Goal: Communication & Community: Answer question/provide support

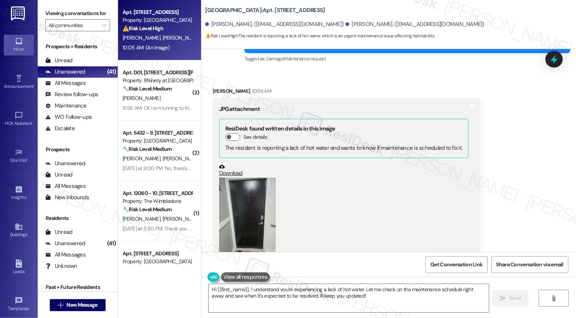
scroll to position [345, 0]
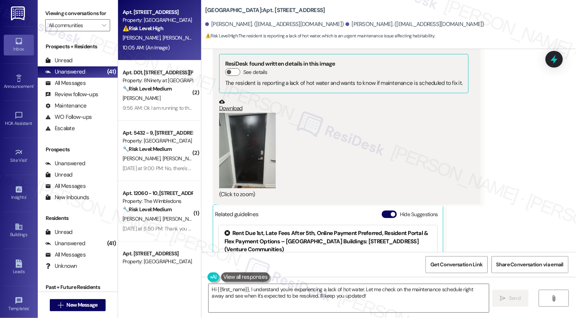
click at [241, 158] on button "Zoom image" at bounding box center [247, 150] width 57 height 75
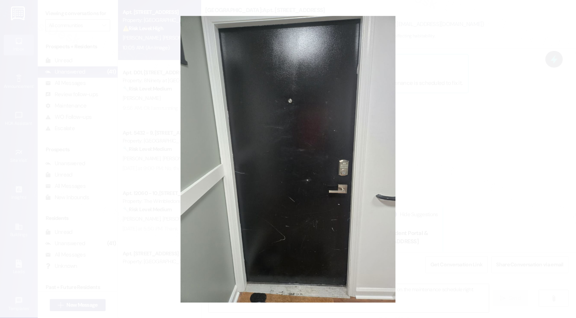
click at [469, 148] on button "Unzoom image" at bounding box center [288, 159] width 576 height 318
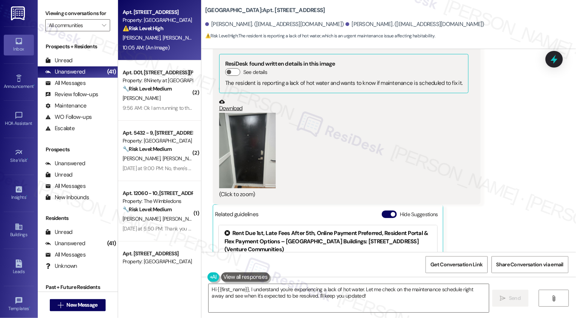
click at [231, 110] on link "Download" at bounding box center [344, 105] width 250 height 13
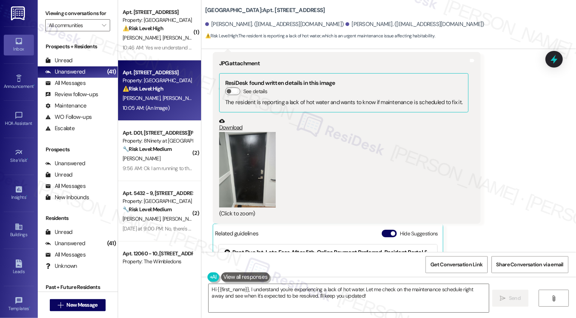
scroll to position [405, 0]
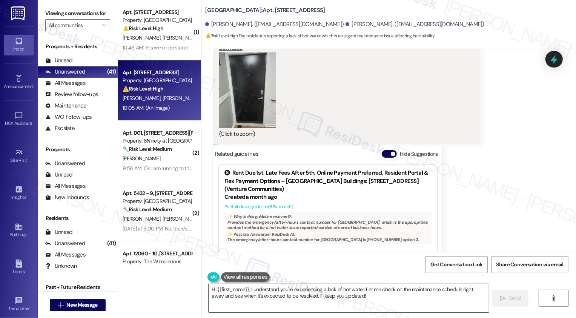
click at [291, 293] on textarea "Hi {{first_name}}, I understand you're experiencing a lack of hot water. Let me…" at bounding box center [348, 298] width 280 height 28
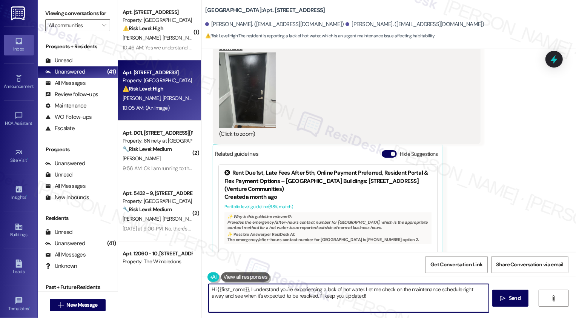
click at [363, 292] on textarea "Hi {{first_name}}, I understand you're experiencing a lack of hot water. Let me…" at bounding box center [348, 298] width 280 height 28
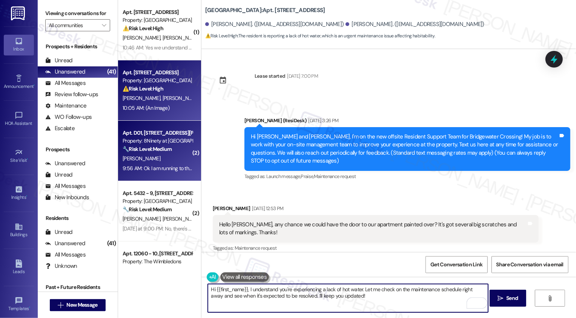
click at [146, 132] on div "Apt. D01, [STREET_ADDRESS][PERSON_NAME]" at bounding box center [158, 133] width 70 height 8
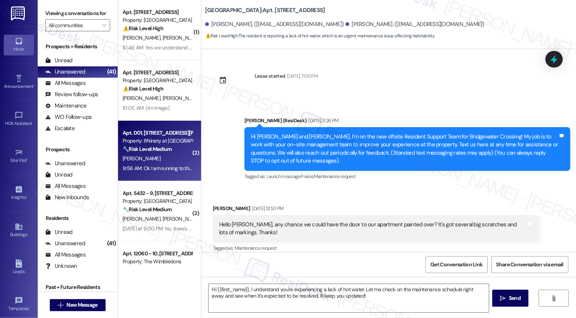
click at [149, 139] on div "Property: 8Ninety at [GEOGRAPHIC_DATA]" at bounding box center [158, 141] width 70 height 8
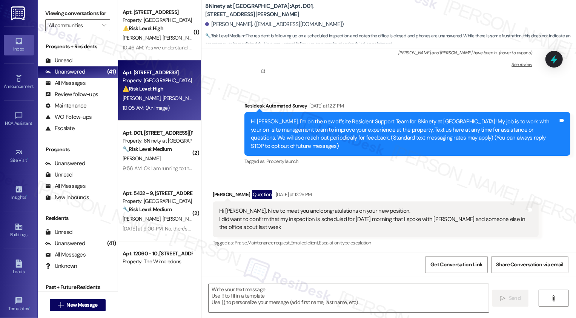
click at [154, 107] on div "10:05 AM: (An Image) 10:05 AM: (An Image)" at bounding box center [146, 107] width 47 height 7
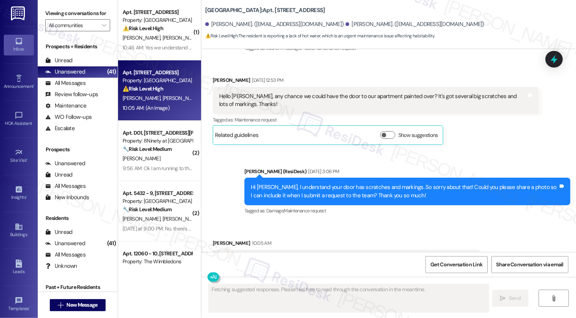
scroll to position [449, 0]
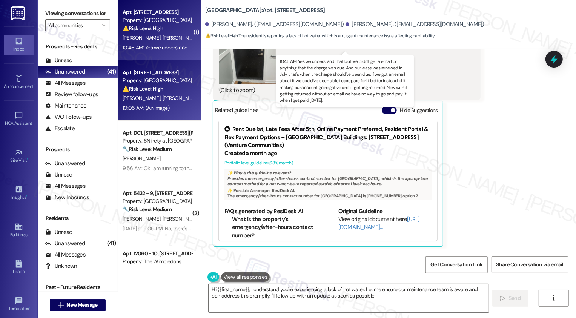
type textarea "Hi {{first_name}}, I understand you're experiencing a lack of hot water. Let me…"
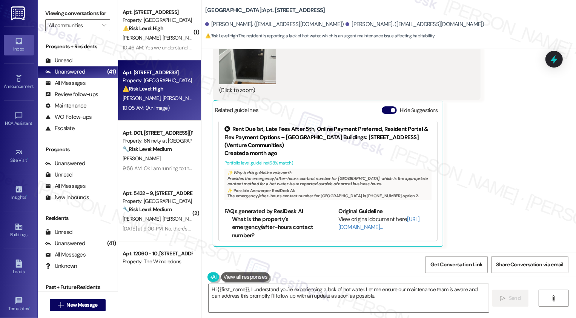
click at [163, 104] on div "10:05 AM: (An Image) 10:05 AM: (An Image)" at bounding box center [146, 107] width 47 height 7
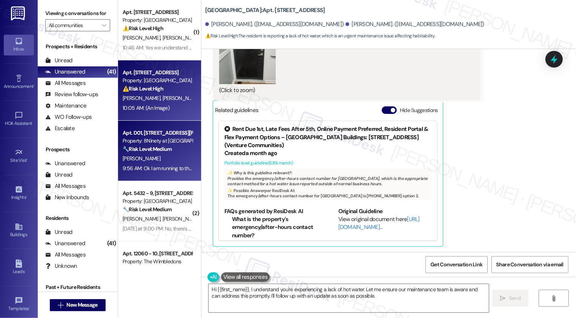
click at [152, 156] on div "[PERSON_NAME]" at bounding box center [157, 158] width 71 height 9
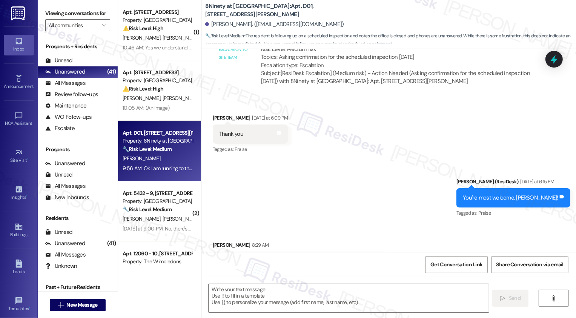
type textarea "Fetching suggested responses. Please feel free to read through the conversation…"
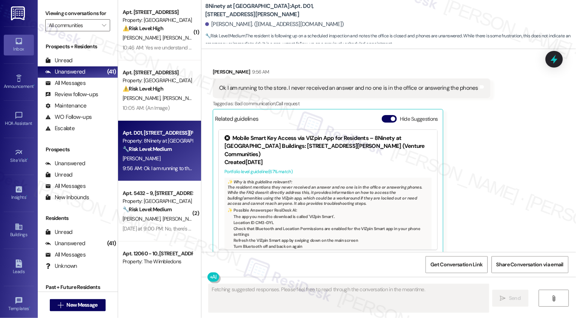
scroll to position [759, 0]
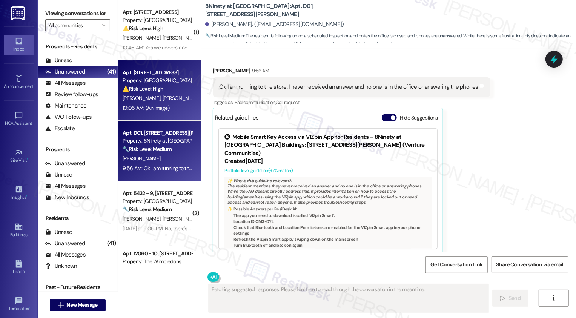
click at [181, 102] on div "[PERSON_NAME] [PERSON_NAME]" at bounding box center [157, 97] width 71 height 9
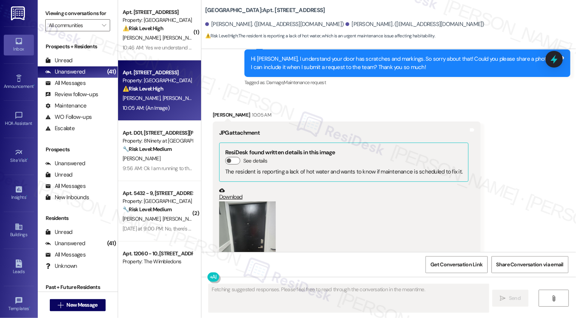
scroll to position [248, 0]
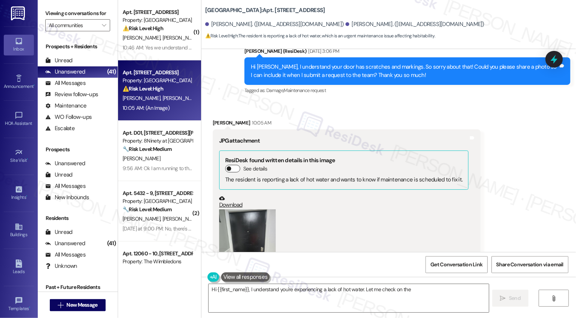
click at [234, 166] on button "See details" at bounding box center [232, 169] width 15 height 8
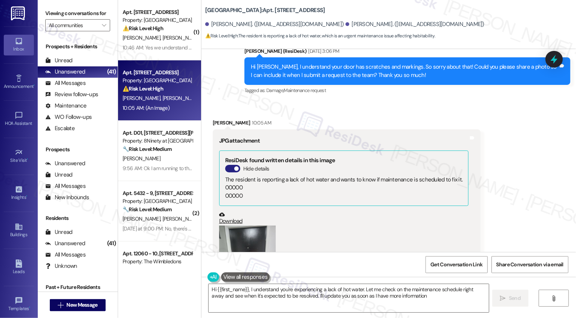
type textarea "Hi {{first_name}}, I understand you're experiencing a lack of hot water. Let me…"
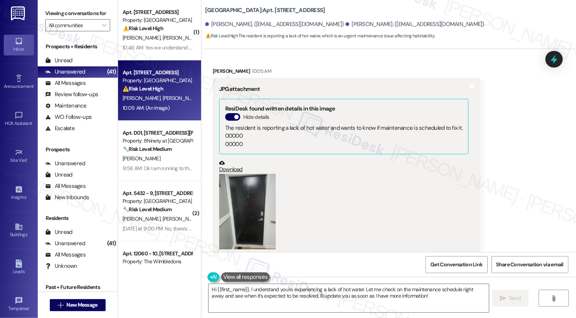
scroll to position [299, 0]
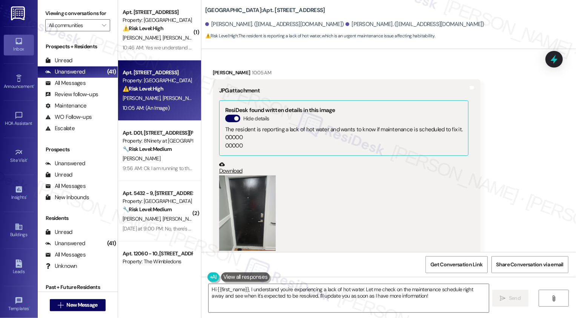
click at [237, 73] on div "[PERSON_NAME] 10:05 AM" at bounding box center [347, 74] width 268 height 11
copy div "[PERSON_NAME]"
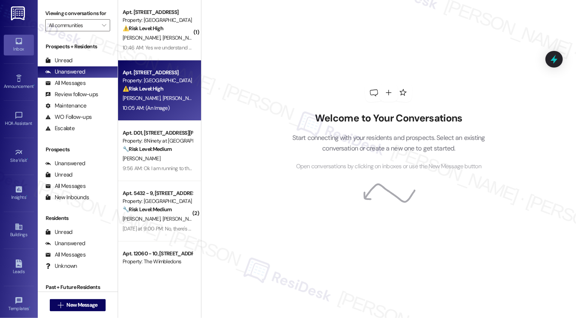
click at [186, 112] on div "Apt. 68H-[GEOGRAPHIC_DATA], [STREET_ADDRESS] Property: Bridgewater Crossing ⚠️ …" at bounding box center [159, 90] width 83 height 60
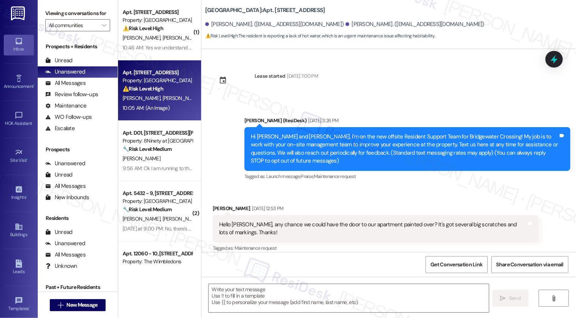
click at [186, 112] on div "Apt. 68H-[GEOGRAPHIC_DATA], [STREET_ADDRESS] Property: Bridgewater Crossing ⚠️ …" at bounding box center [159, 90] width 83 height 60
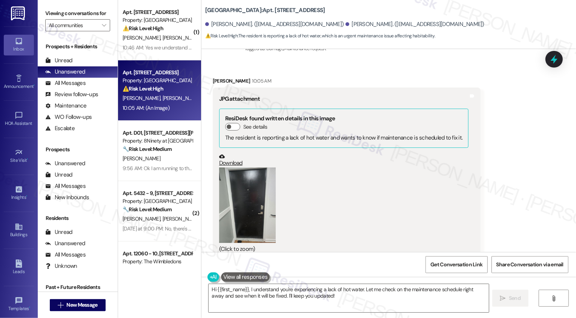
scroll to position [300, 0]
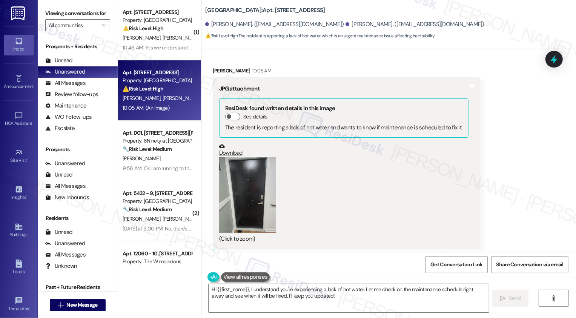
click at [241, 182] on button "Zoom image" at bounding box center [247, 194] width 57 height 75
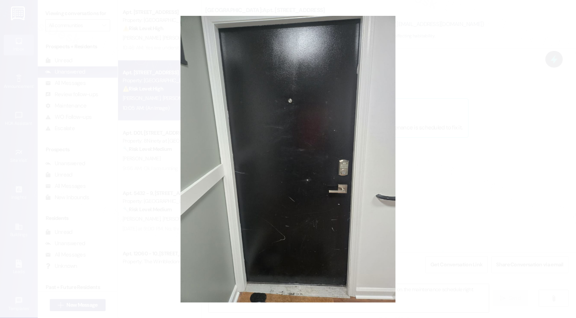
click at [437, 203] on button "Unzoom image" at bounding box center [288, 159] width 576 height 318
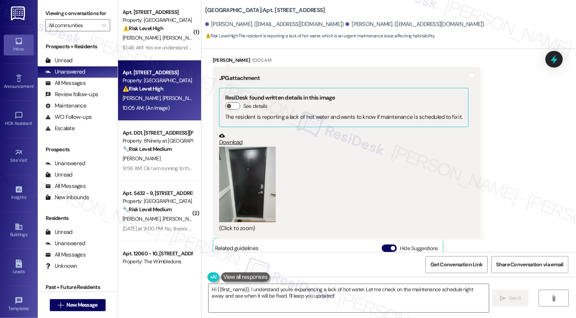
scroll to position [313, 0]
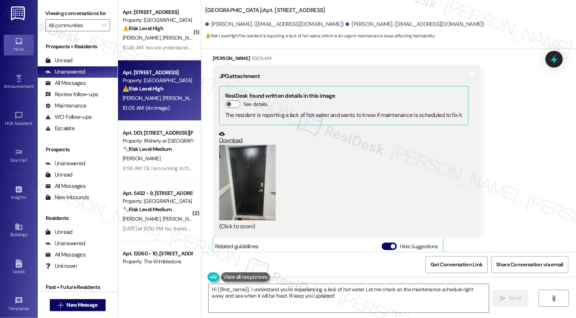
click at [263, 191] on button "Zoom image" at bounding box center [247, 182] width 57 height 75
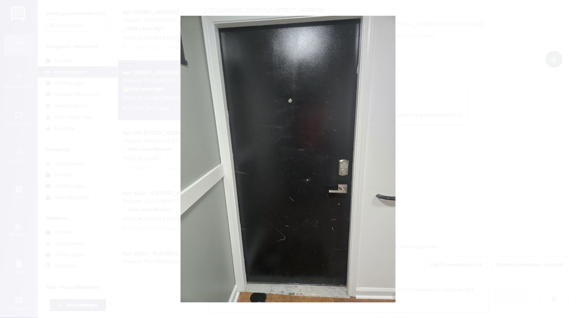
click at [452, 195] on button "Unzoom image" at bounding box center [288, 159] width 576 height 318
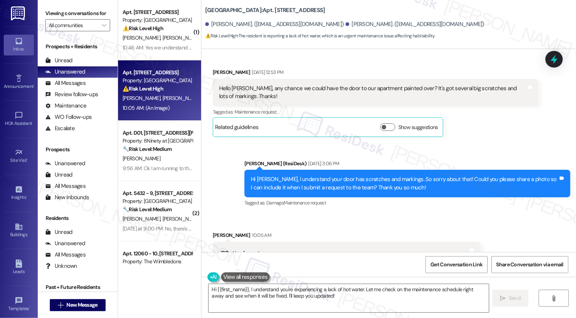
scroll to position [248, 0]
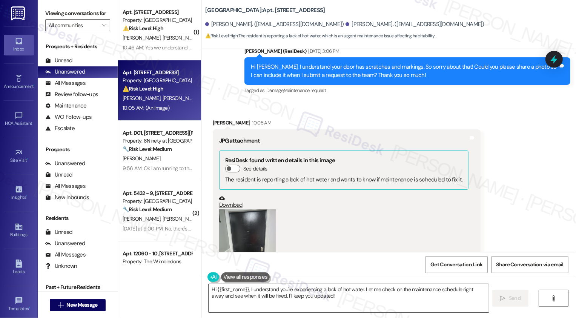
click at [373, 303] on textarea "Hi {{first_name}}, I understand you're experiencing a lack of hot water. Let me…" at bounding box center [348, 298] width 280 height 28
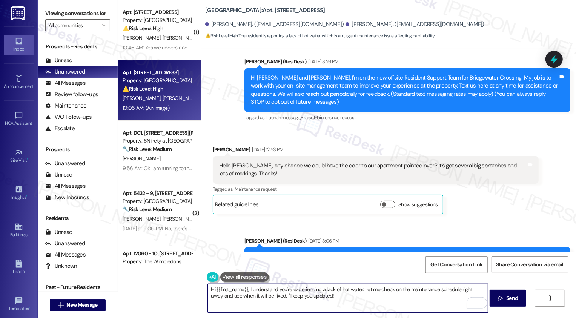
scroll to position [63, 0]
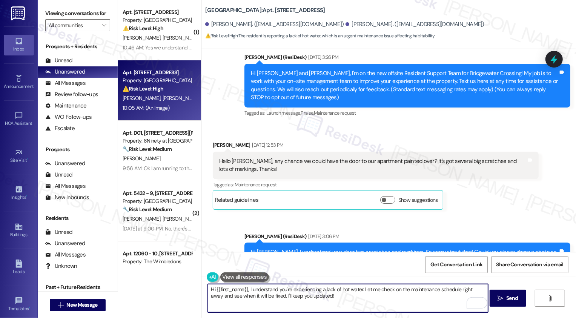
click at [328, 306] on textarea "Hi {{first_name}}, I understand you're experiencing a lack of hot water. Let me…" at bounding box center [348, 298] width 280 height 28
click at [203, 292] on button "See rewrite suggestions" at bounding box center [201, 291] width 6 height 14
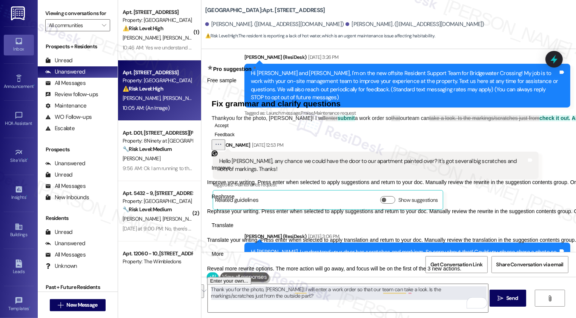
click at [234, 201] on span "Rephrase" at bounding box center [222, 197] width 23 height 8
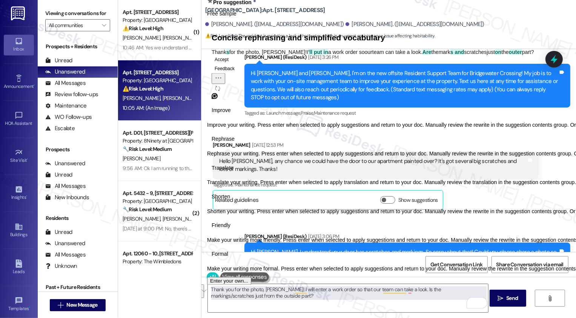
click at [230, 230] on span "Friendly" at bounding box center [220, 226] width 19 height 8
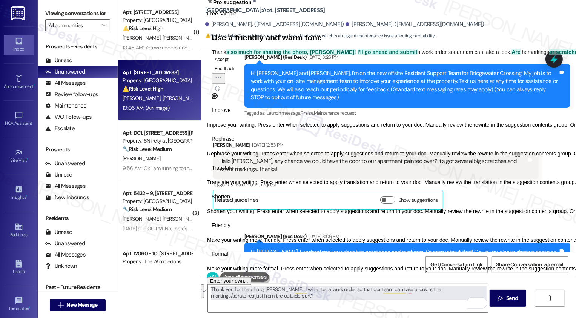
click at [228, 64] on button "Accept" at bounding box center [221, 59] width 20 height 9
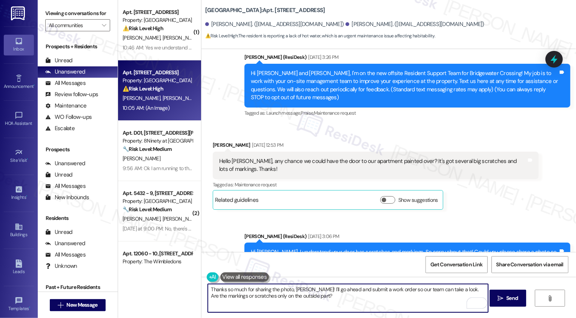
click at [331, 295] on textarea "Thanks so much for sharing the photo, Zachary! I'll go ahead and submit a work …" at bounding box center [348, 298] width 280 height 28
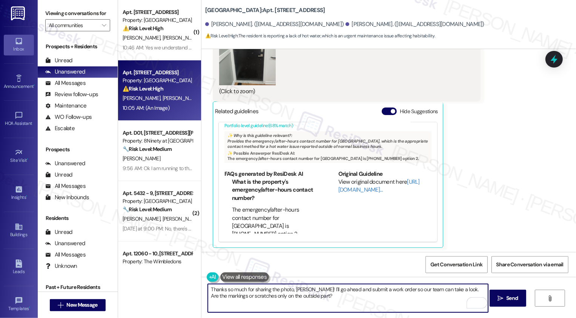
scroll to position [449, 0]
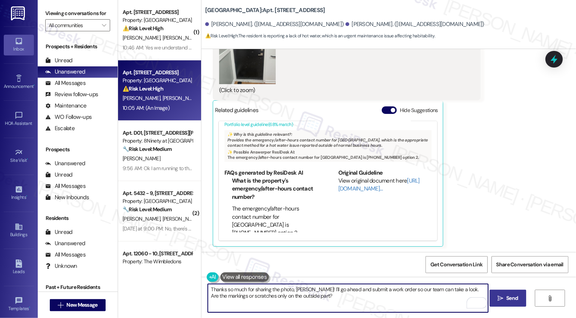
type textarea "Thanks so much for sharing the photo, Zachary! I'll go ahead and submit a work …"
click at [502, 301] on span " Send" at bounding box center [508, 298] width 24 height 8
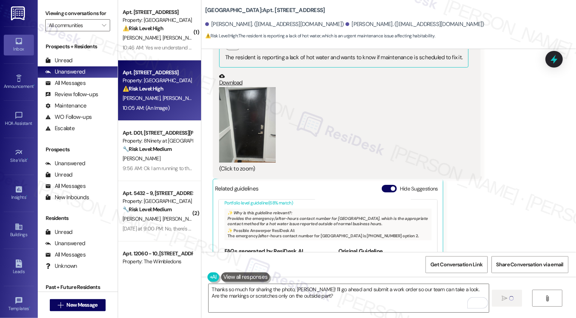
scroll to position [369, 0]
click at [254, 127] on button "Zoom image" at bounding box center [247, 125] width 57 height 75
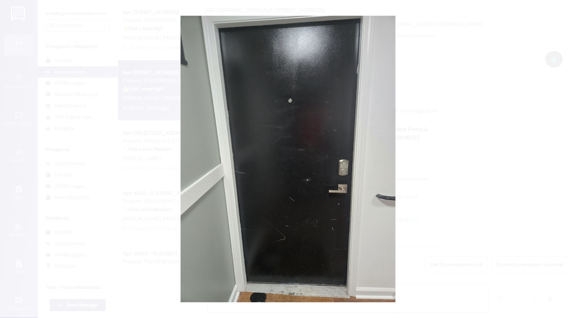
click at [432, 145] on button "Unzoom image" at bounding box center [288, 159] width 576 height 318
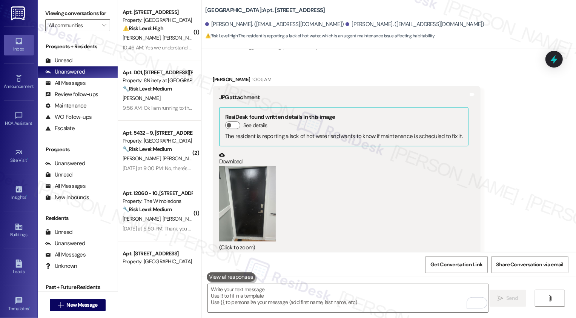
scroll to position [284, 0]
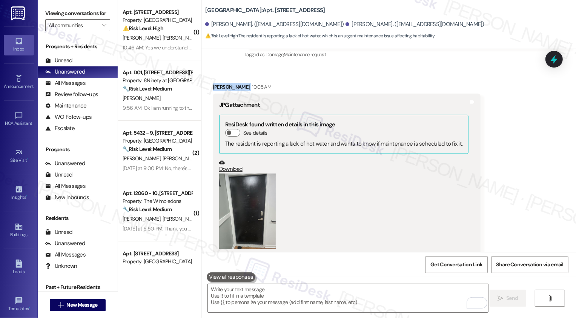
drag, startPoint x: 208, startPoint y: 86, endPoint x: 251, endPoint y: 88, distance: 43.4
click at [251, 88] on div "[PERSON_NAME] 10:05 AM" at bounding box center [347, 88] width 268 height 11
copy div "[PERSON_NAME]"
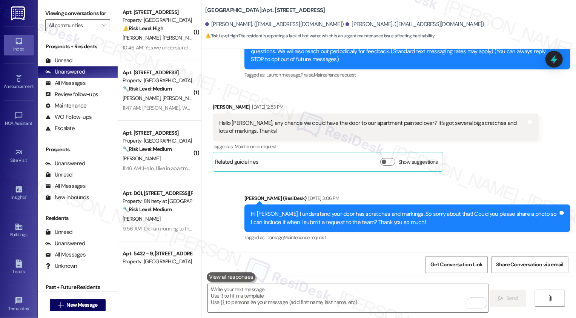
scroll to position [92, 0]
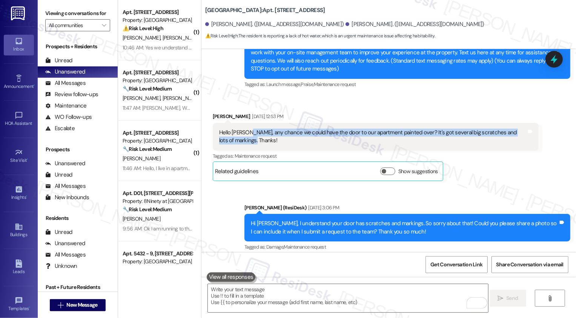
drag, startPoint x: 242, startPoint y: 132, endPoint x: 247, endPoint y: 138, distance: 7.2
click at [247, 138] on div "Hello [PERSON_NAME], any chance we could have the door to our apartment painted…" at bounding box center [372, 137] width 307 height 16
copy div "any chance we could have the door to our apartment painted over? It's got sever…"
click at [219, 203] on div "Sent via SMS Sarah (ResiDesk) Sep 13, 2025 at 3:06 PM Hi Zachary, I understand …" at bounding box center [388, 223] width 374 height 72
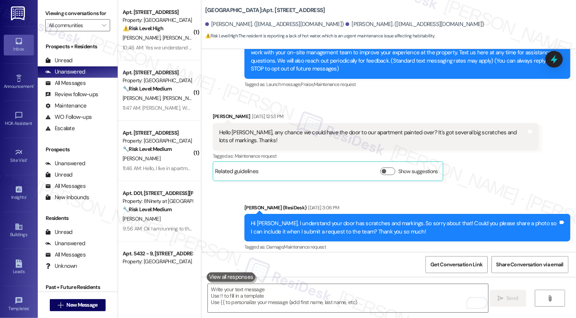
scroll to position [562, 0]
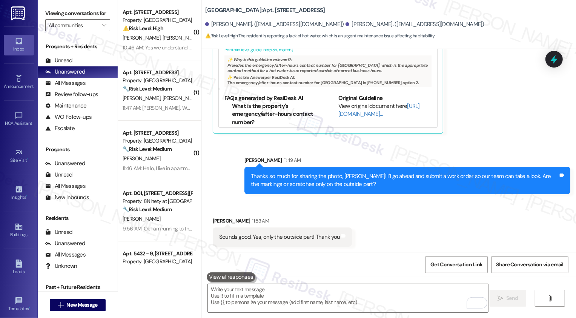
click at [214, 159] on div "Sent via SMS Sarah 11:49 AM Thanks so much for sharing the photo, Zachary! I'll…" at bounding box center [388, 169] width 374 height 61
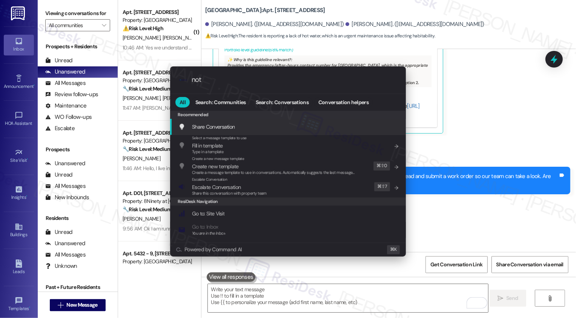
type input "note"
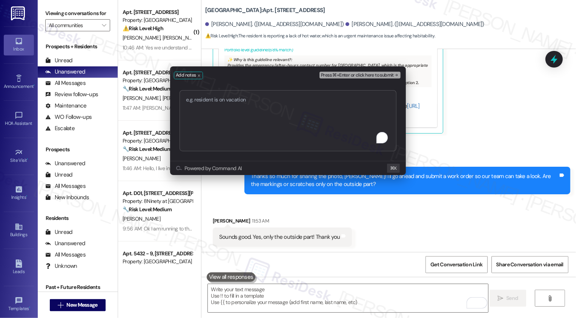
type textarea "Service Request #67085 has been created."
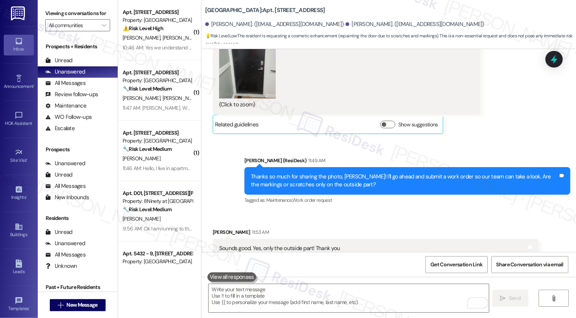
scroll to position [529, 0]
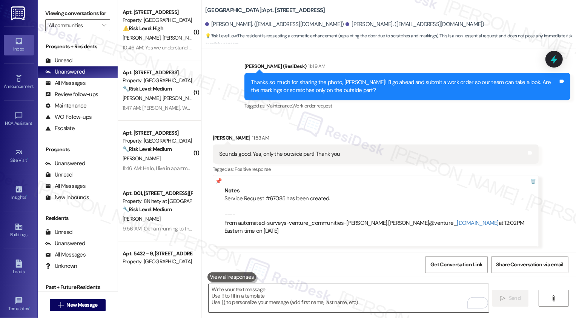
click at [289, 288] on textarea "To enrich screen reader interactions, please activate Accessibility in Grammarl…" at bounding box center [348, 298] width 280 height 28
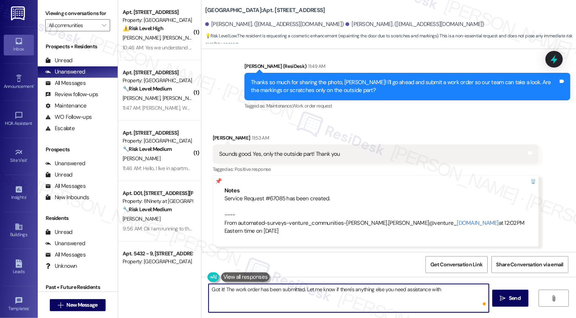
type textarea "Got it! The work order has been submitted. Let me know if there's anything else…"
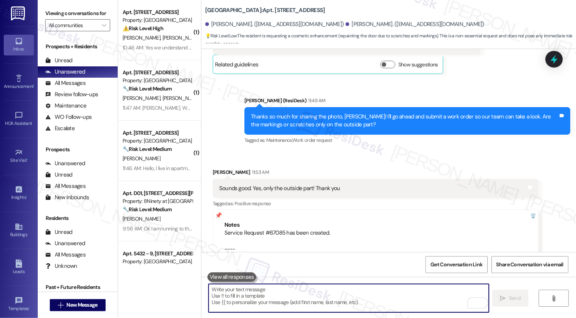
scroll to position [581, 0]
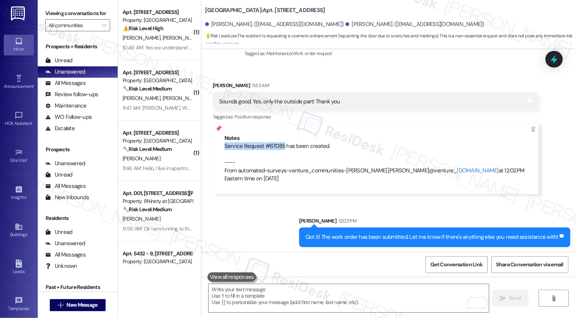
drag, startPoint x: 279, startPoint y: 146, endPoint x: 219, endPoint y: 146, distance: 59.9
click at [219, 146] on div "Notes Service Request #67085 has been created. ---- From automated-surveys-vent…" at bounding box center [376, 159] width 326 height 72
copy div "Service Request #67085"
click at [231, 230] on div "Sent via SMS Sarah 12:03 PM Got it! The work order has been submitted. Let me k…" at bounding box center [388, 226] width 374 height 52
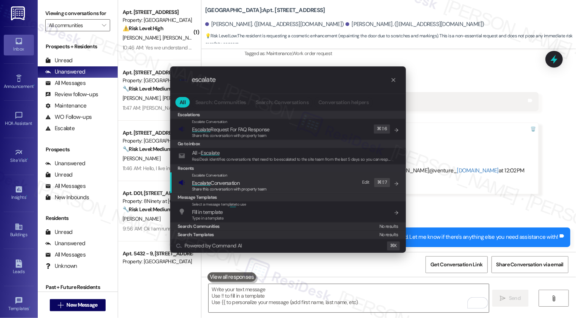
type input "escalate"
click at [215, 178] on div "Escalate Conversation" at bounding box center [229, 175] width 75 height 6
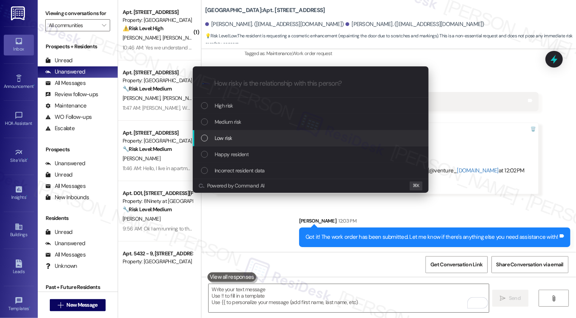
click at [222, 141] on span "Low risk" at bounding box center [223, 138] width 17 height 8
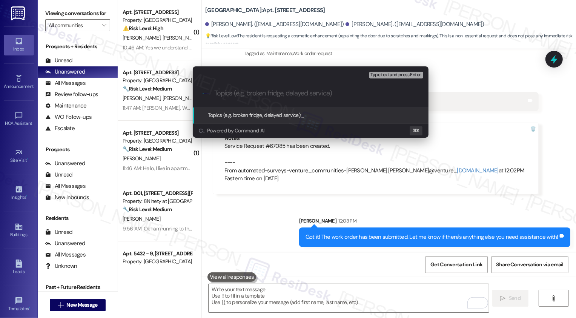
type input "D"
type input "F"
paste input "Service Request #67085"
type input "Front Door Concern (Service Request #67085 submitted by ResiDesk)"
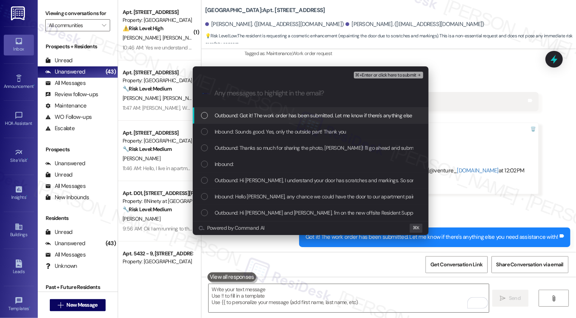
scroll to position [0, 0]
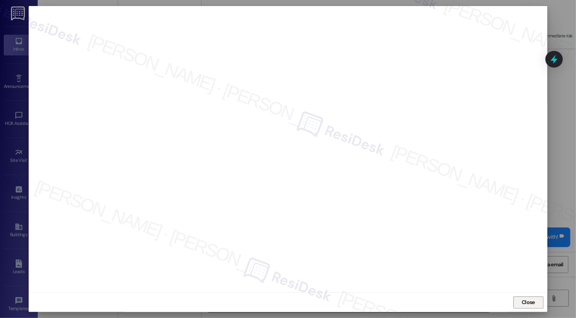
click at [531, 302] on button "Close" at bounding box center [528, 302] width 30 height 12
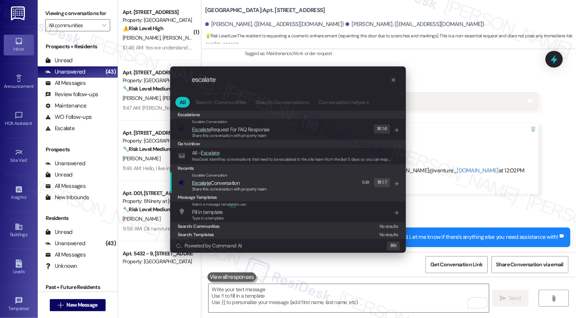
type input "escalate"
click at [204, 181] on span "Escalate" at bounding box center [201, 182] width 18 height 7
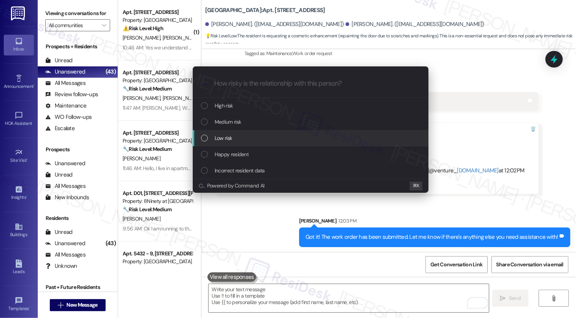
click at [216, 138] on span "Low risk" at bounding box center [223, 138] width 17 height 8
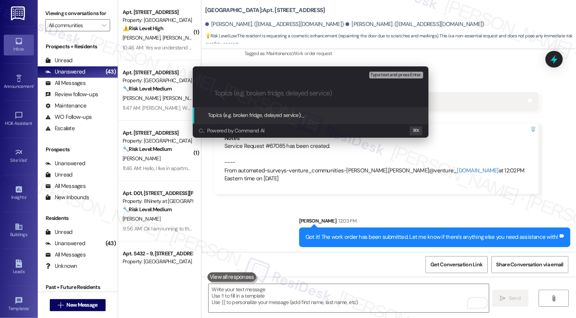
paste input "Front Door Concern (Service Request #67085 submitted by ResiDesk)"
type input "Front Door Concern (Service Request #67085 submitted by ResiDesk)"
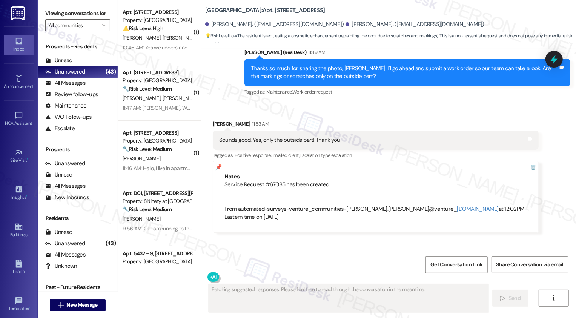
scroll to position [529, 0]
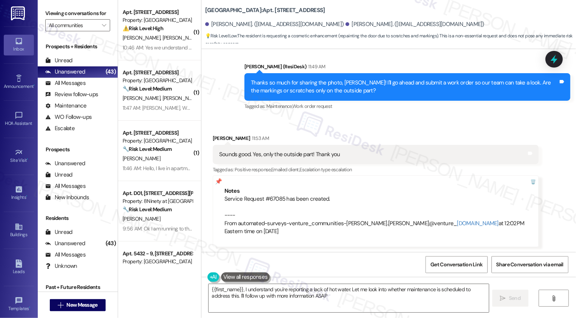
type textarea "{{first_name}}, I understand you're reporting a lack of hot water. Let me look …"
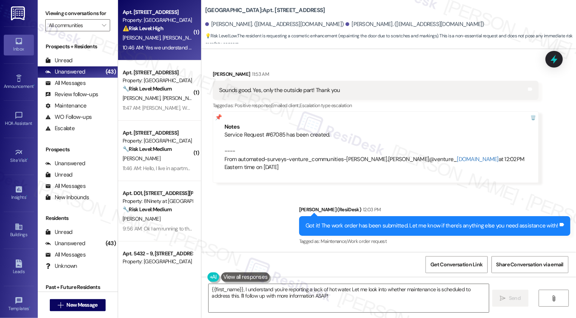
click at [156, 44] on div "10:46 AM: Yes we understand that but we didn't get a email or anything that the…" at bounding box center [580, 47] width 915 height 7
click at [156, 46] on div "10:46 AM: Yes we understand that but we didn't get a email or anything that the…" at bounding box center [580, 47] width 915 height 7
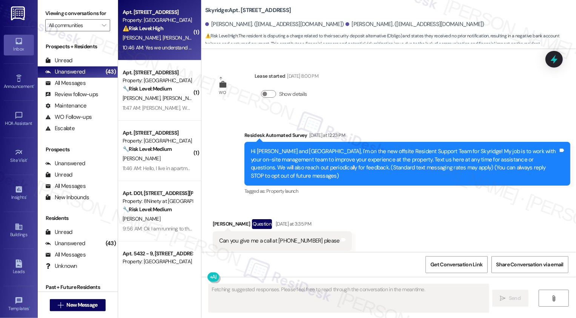
scroll to position [645, 0]
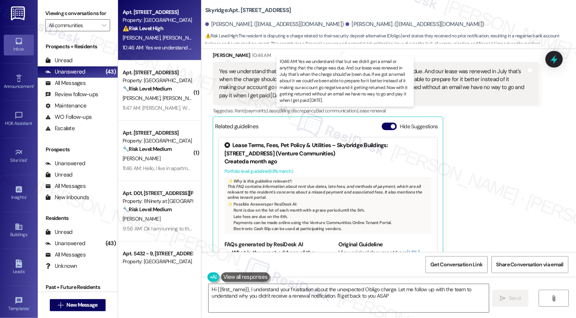
type textarea "Hi {{first_name}}, I understand your frustration about the unexpected Obligo ch…"
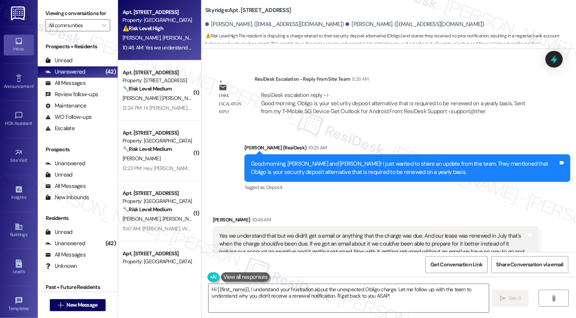
scroll to position [475, 0]
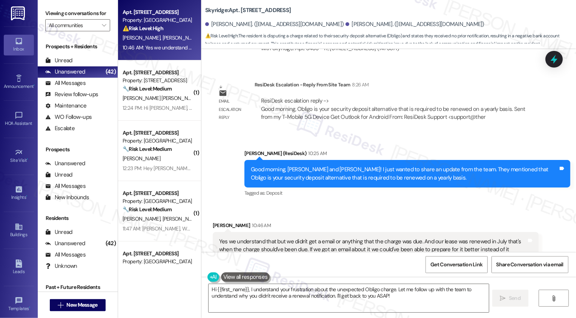
drag, startPoint x: 227, startPoint y: 10, endPoint x: 332, endPoint y: 9, distance: 104.8
click at [332, 9] on div "Skyridge: Apt. 5405 - 17, 5411 Blue Sky Drive" at bounding box center [280, 10] width 151 height 9
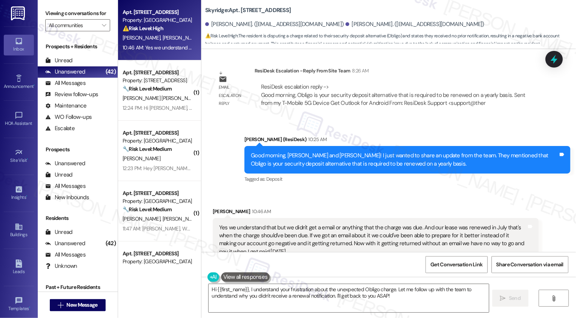
scroll to position [547, 0]
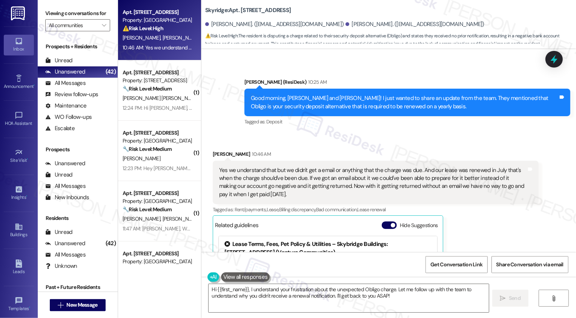
drag, startPoint x: 214, startPoint y: 152, endPoint x: 269, endPoint y: 179, distance: 61.4
click at [269, 179] on div "Yes we understand that but we didn't get a email or anything that the charge wa…" at bounding box center [372, 182] width 307 height 32
copy div "Yes we understand that but we didn't get a email or anything that the charge wa…"
click at [485, 216] on div "Sydney Breeden 10:46 AM Yes we understand that but we didn't get a email or any…" at bounding box center [376, 256] width 326 height 212
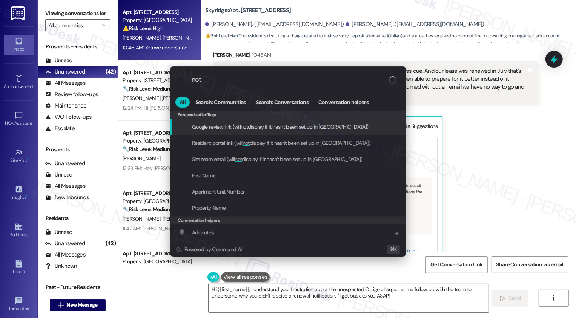
type input "note"
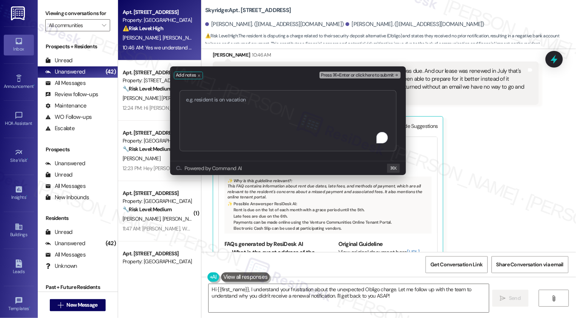
type textarea "e"
type textarea "following up https://residesk.slack.com/archives/C092EM8MGRJ/p1758040336631899?…"
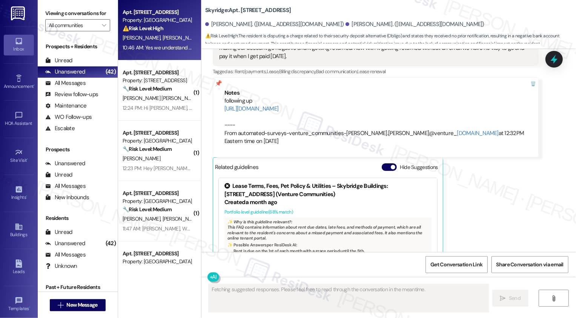
scroll to position [725, 0]
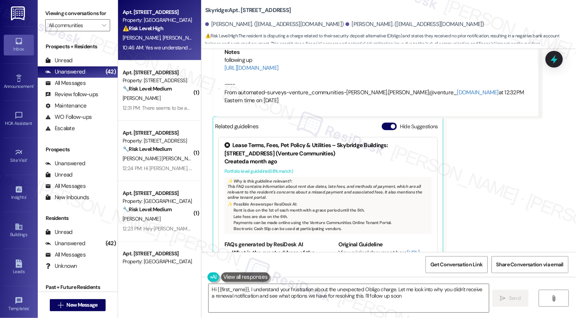
type textarea "Hi {{first_name}}, I understand your frustration about the unexpected Obligo ch…"
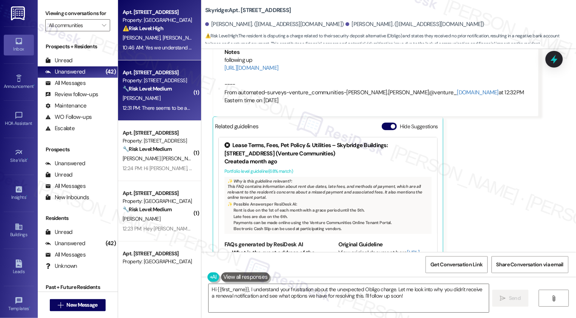
scroll to position [643, 0]
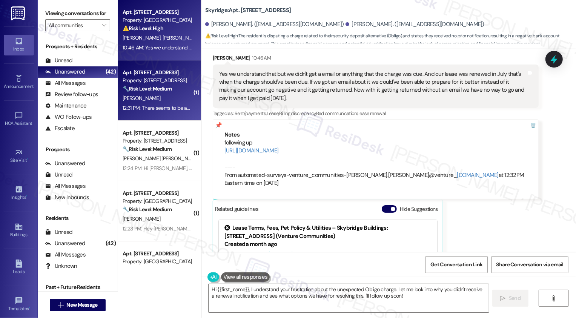
click at [133, 100] on div "B. Lee" at bounding box center [157, 97] width 71 height 9
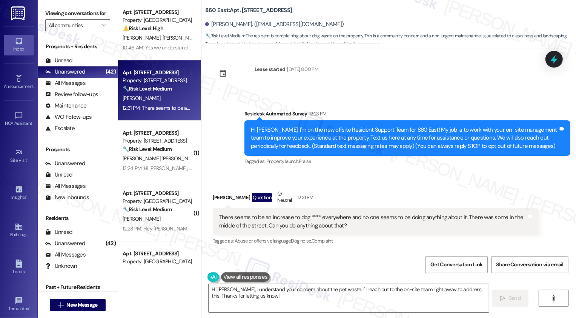
scroll to position [7, 0]
click at [282, 226] on div "There seems to be an increase to dog **** everywhere and no one seems to be doi…" at bounding box center [372, 221] width 307 height 16
click at [271, 303] on textarea "Hi Bryan, I understand your concern about the pet waste. I'll reach out to the …" at bounding box center [348, 298] width 280 height 28
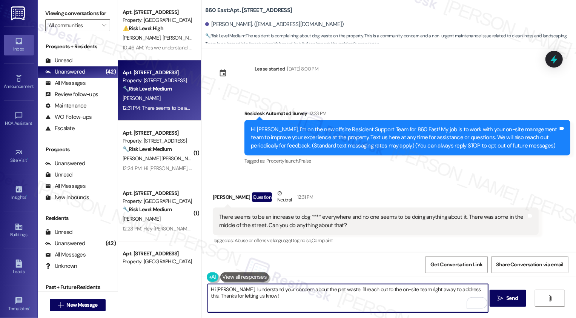
drag, startPoint x: 331, startPoint y: 288, endPoint x: 345, endPoint y: 309, distance: 24.7
click at [345, 309] on textarea "Hi Bryan, I understand your concern about the pet waste. I'll reach out to the …" at bounding box center [348, 298] width 280 height 28
click at [394, 287] on textarea "Hi Bryan, I understand your concern about the pet waste. Thank you for bringing…" at bounding box center [348, 298] width 280 height 28
click at [429, 293] on textarea "Hi Bryan, I understand your concern about the pet waste. Thank you for bringing…" at bounding box center [348, 298] width 280 height 28
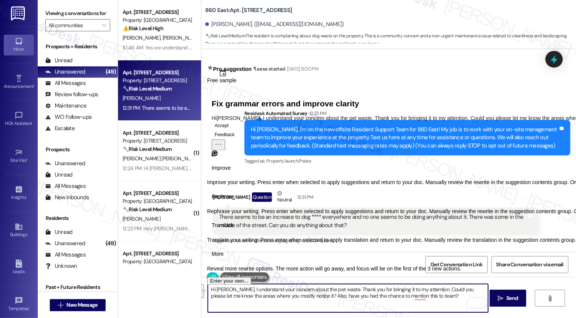
click at [234, 201] on span "Rephrase" at bounding box center [222, 197] width 23 height 8
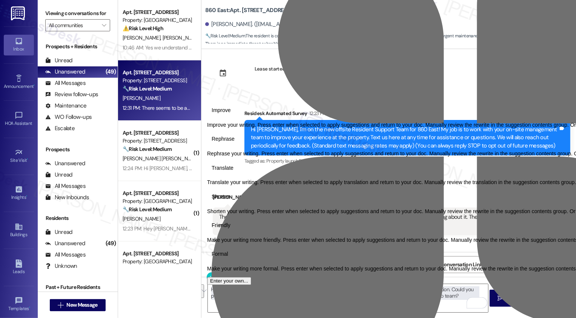
click at [230, 230] on span "Friendly" at bounding box center [220, 226] width 19 height 8
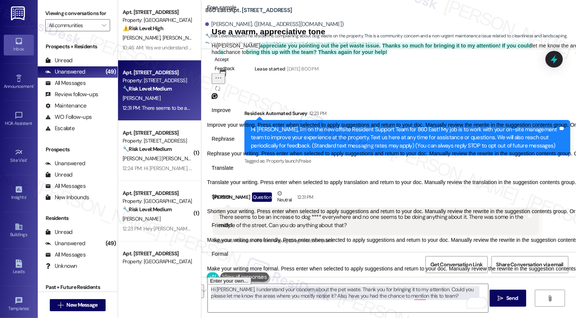
click at [220, 90] on icon "Regenerate" at bounding box center [217, 88] width 5 height 5
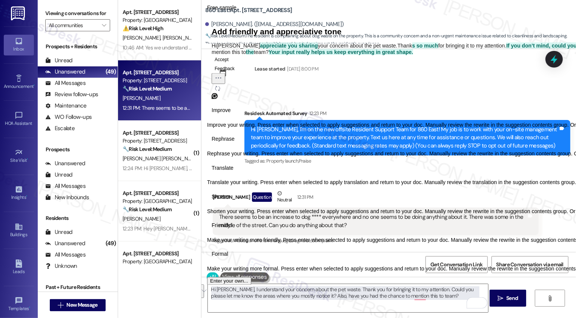
click at [229, 64] on button "Accept" at bounding box center [221, 59] width 20 height 9
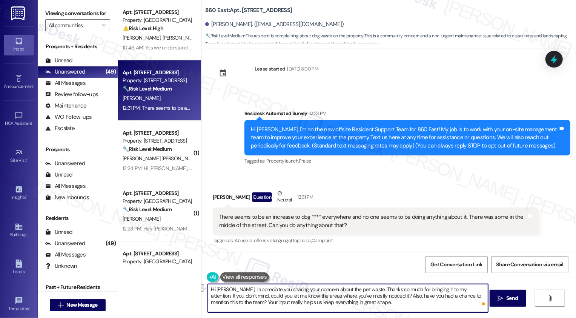
drag, startPoint x: 222, startPoint y: 302, endPoint x: 336, endPoint y: 306, distance: 114.3
click at [336, 306] on textarea "Hi Bryan, I appreciate you sharing your concern about the pet waste. Thanks so …" at bounding box center [348, 298] width 280 height 28
type textarea "Hi Bryan, I appreciate you sharing your concern about the pet waste. Thanks so …"
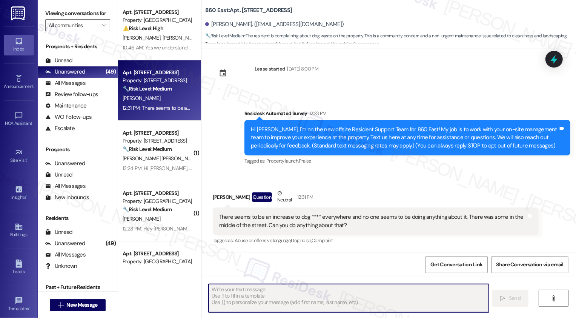
scroll to position [7, 0]
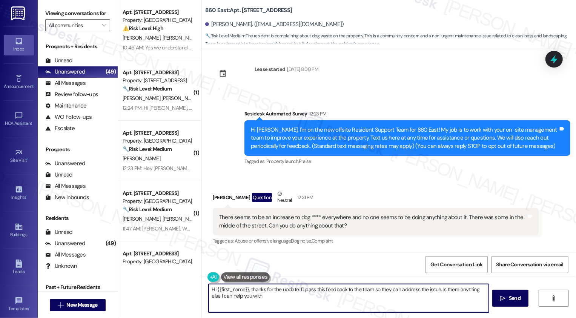
type textarea "Hi {{first_name}}, thanks for the update. I'll pass this feedback to the team s…"
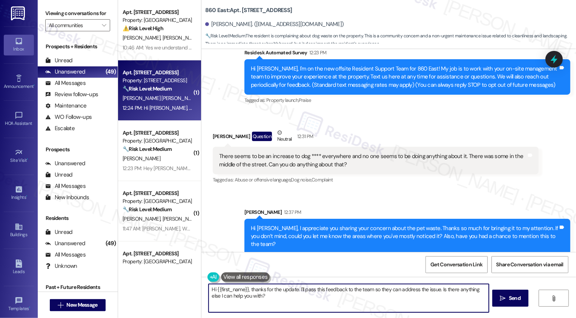
click at [155, 95] on div "L. Garcia Herrera" at bounding box center [157, 97] width 71 height 9
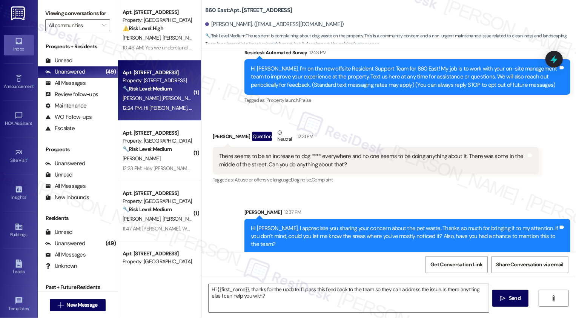
click at [155, 95] on div "L. Garcia Herrera" at bounding box center [157, 97] width 71 height 9
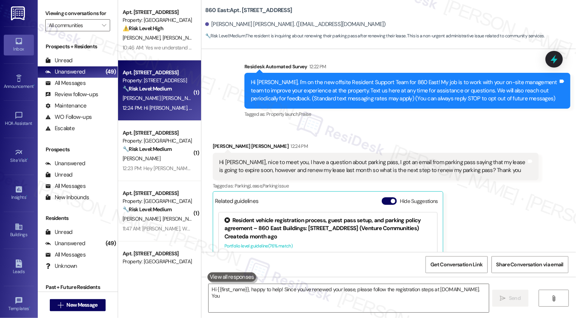
scroll to position [251, 0]
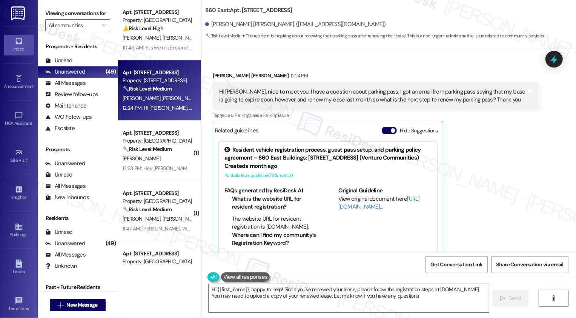
type textarea "Hi {{first_name}}, happy to help! Since you've renewed your lease, please follo…"
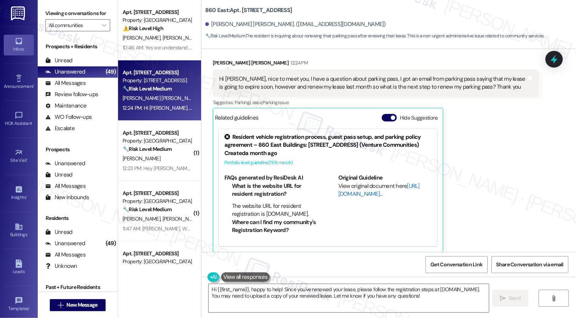
click at [351, 196] on link "[URL][DOMAIN_NAME]…" at bounding box center [378, 189] width 81 height 15
click at [223, 133] on icon at bounding box center [227, 137] width 8 height 8
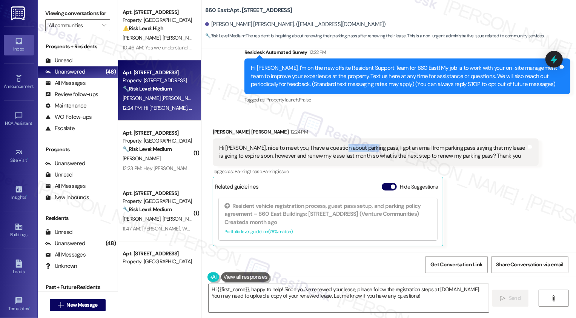
drag, startPoint x: 333, startPoint y: 140, endPoint x: 362, endPoint y: 141, distance: 29.4
click at [362, 144] on div "Hi Sarah, nice to meet you, I have a question about parking pass, I got an emai…" at bounding box center [372, 152] width 307 height 16
copy div "parking pass"
click at [500, 178] on div "Luis Miguel Garcia Herrera 12:24 PM Hi Sarah, nice to meet you, I have a questi…" at bounding box center [376, 187] width 326 height 118
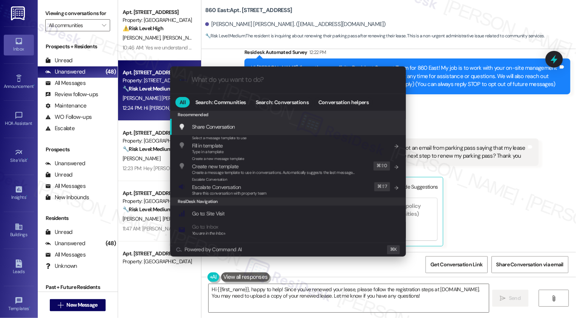
type input "e"
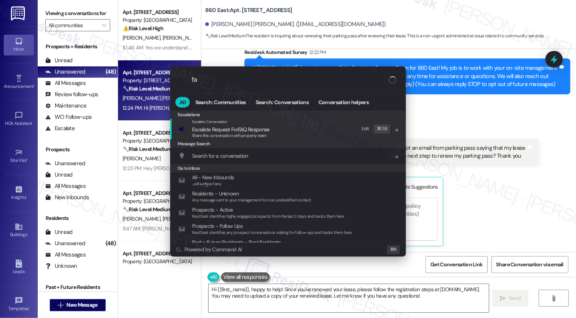
type input "faq"
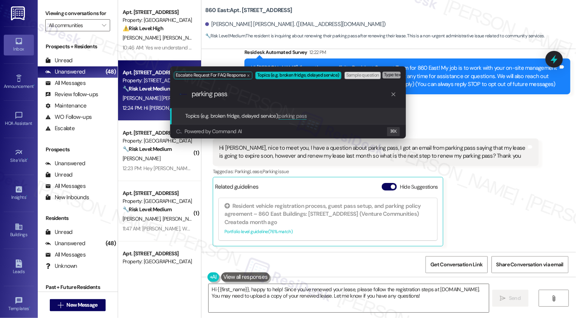
paste input "parking pass"
type input "parking pass renewal"
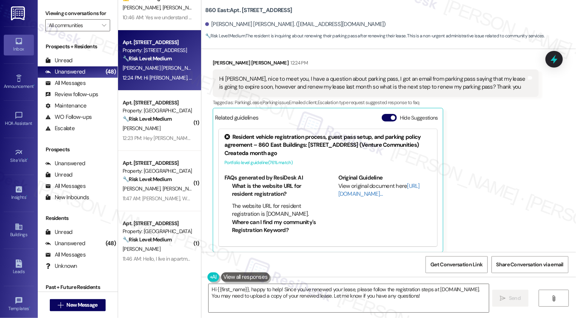
scroll to position [36, 0]
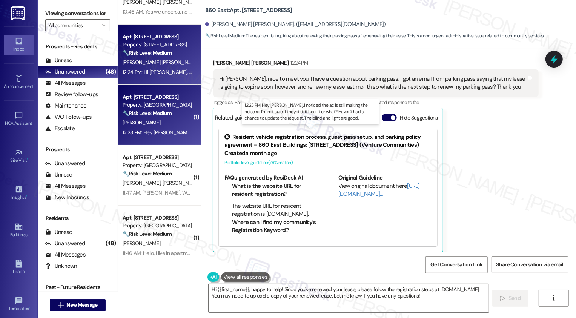
click at [162, 129] on div "12:23 PM: Hey Sarah..I noticed the ac is still making the noise so I'm not sure…" at bounding box center [329, 132] width 412 height 7
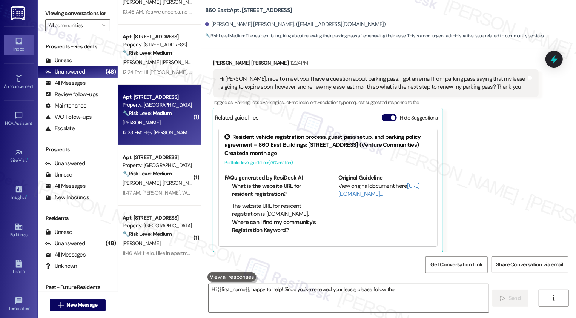
click at [162, 129] on div "12:23 PM: Hey Sarah..I noticed the ac is still making the noise so I'm not sure…" at bounding box center [329, 132] width 412 height 7
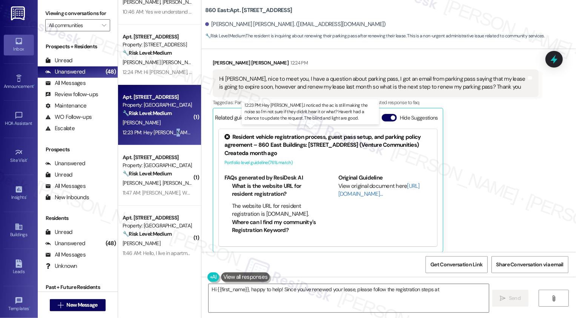
type textarea "Hi {{first_name}}, happy to help! Since you've renewed your lease, please follo…"
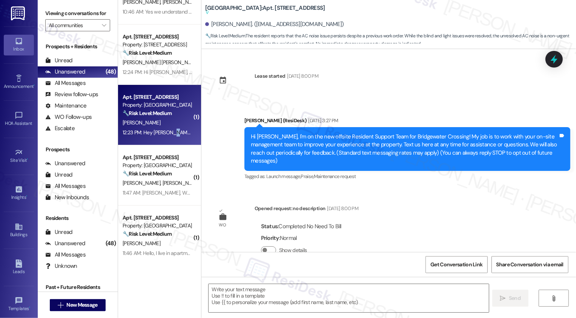
click at [162, 129] on div "12:23 PM: Hey Sarah..I noticed the ac is still making the noise so I'm not sure…" at bounding box center [329, 132] width 412 height 7
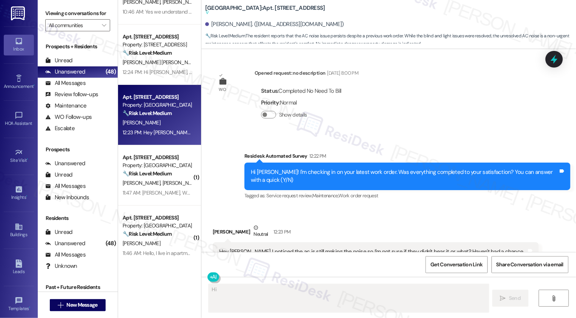
scroll to position [81, 0]
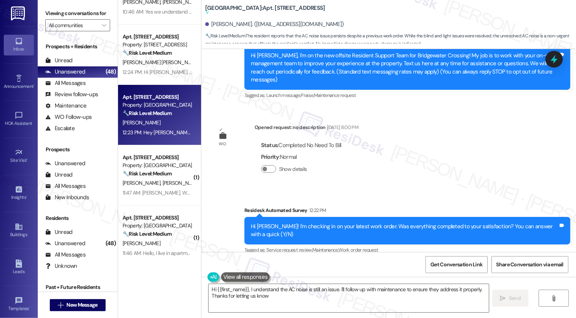
type textarea "Hi {{first_name}}, I understand the AC noise is still an issue. I'll follow up …"
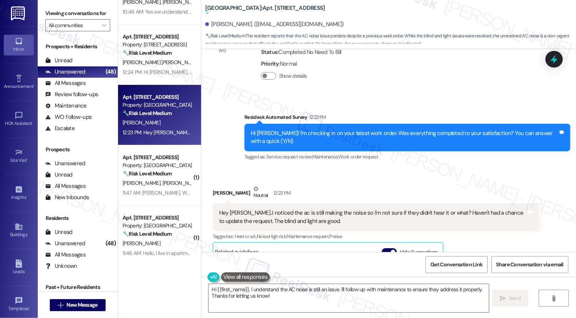
scroll to position [224, 0]
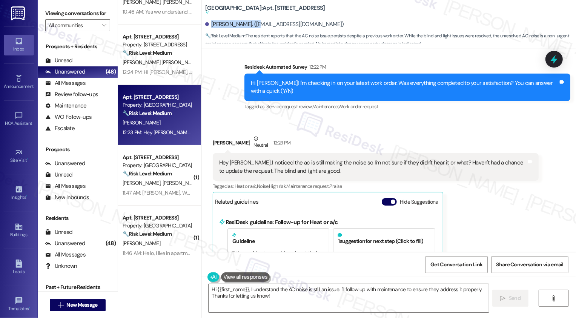
drag, startPoint x: 207, startPoint y: 23, endPoint x: 249, endPoint y: 24, distance: 42.2
click at [249, 24] on div "Michelle Blackburn. (michelleblackburna@gmail.com)" at bounding box center [274, 24] width 139 height 8
copy div "Michelle Blackburn"
drag, startPoint x: 214, startPoint y: 154, endPoint x: 308, endPoint y: 149, distance: 94.0
click at [308, 153] on div "Hey Sarah..I noticed the ac is still making the noise so I'm not sure if they d…" at bounding box center [376, 167] width 326 height 28
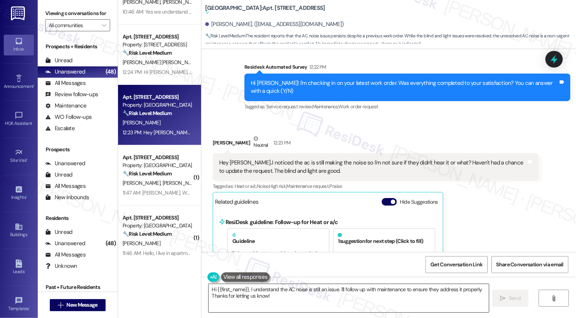
click at [294, 303] on textarea "Hi {{first_name}}, I understand the AC noise is still an issue. I'll follow up …" at bounding box center [348, 298] width 280 height 28
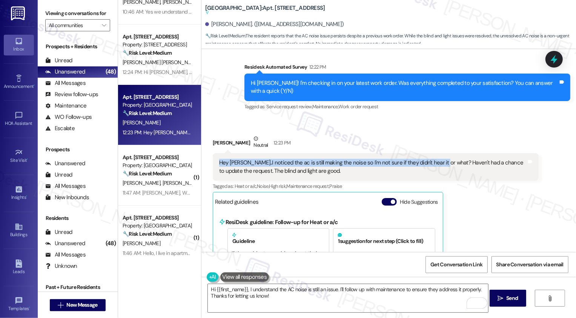
drag, startPoint x: 214, startPoint y: 153, endPoint x: 432, endPoint y: 153, distance: 218.7
click at [432, 159] on div "Hey Sarah..I noticed the ac is still making the noise so I'm not sure if they d…" at bounding box center [372, 167] width 307 height 16
copy div "Hey Sarah..I noticed the ac is still making the noise so I'm not sure if they d…"
click at [444, 165] on div "Hey Sarah..I noticed the ac is still making the noise so I'm not sure if they d…" at bounding box center [372, 167] width 307 height 16
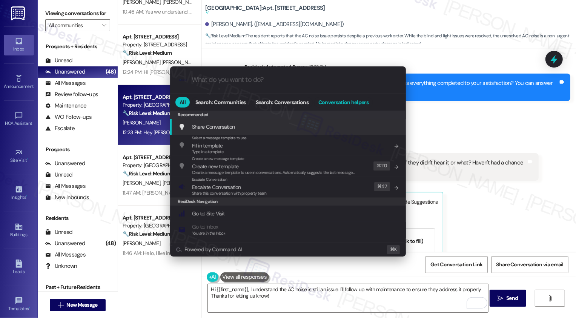
click at [342, 100] on span "Conversation helpers" at bounding box center [343, 102] width 50 height 5
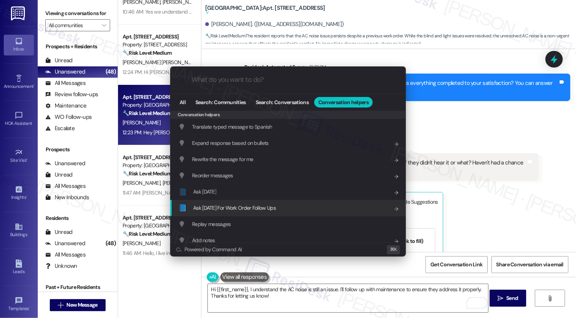
click at [237, 207] on span "Ask Friday For Work Order Follow Ups" at bounding box center [234, 207] width 83 height 7
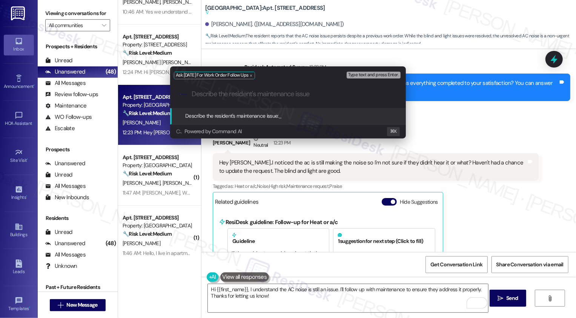
paste input "Hey Sarah..I noticed the ac is still making the noise so I'm not sure if they d…"
type input "Hey Sarah..I noticed the ac is still making the noise so I'm not sure if they d…"
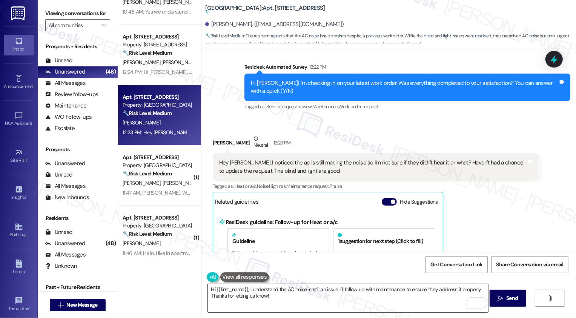
click at [268, 296] on textarea "Hi {{first_name}}, I understand the AC noise is still an issue. I'll follow up …" at bounding box center [348, 298] width 280 height 28
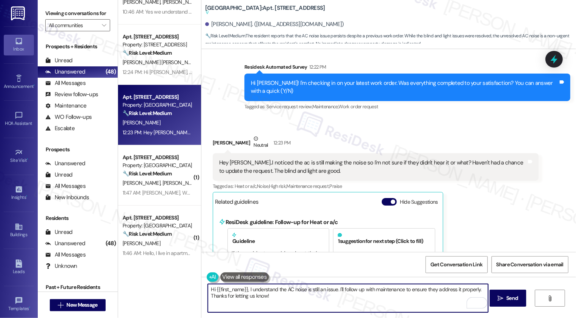
drag, startPoint x: 336, startPoint y: 288, endPoint x: 349, endPoint y: 302, distance: 18.1
click at [349, 302] on textarea "Hi {{first_name}}, I understand the AC noise is still an issue. I'll follow up …" at bounding box center [348, 298] width 280 height 28
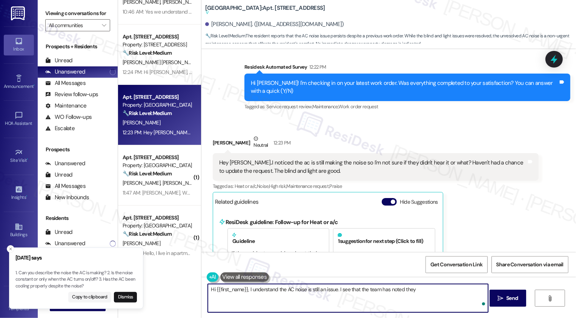
paste textarea "Cleared drain"
click at [413, 290] on textarea "Hi {{first_name}}, I understand the AC noise is still an issue. I see that the …" at bounding box center [348, 298] width 280 height 28
click at [449, 291] on textarea "Hi {{first_name}}, I understand the AC noise is still an issue. I see that the …" at bounding box center [348, 298] width 280 height 28
type textarea "Hi {{first_name}}, I understand the AC noise is still an issue. I see that the …"
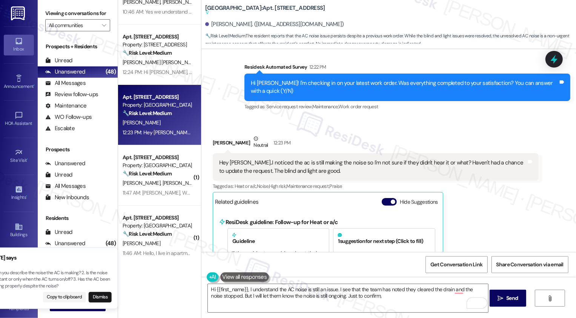
drag, startPoint x: 113, startPoint y: 274, endPoint x: 87, endPoint y: 274, distance: 25.3
click at [87, 274] on p "1. Can you describe the noise the AC is making? 2. Is the noise constant or onl…" at bounding box center [50, 280] width 121 height 20
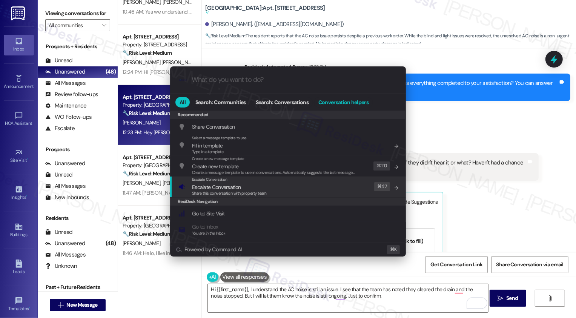
click at [338, 102] on span "Conversation helpers" at bounding box center [343, 102] width 50 height 5
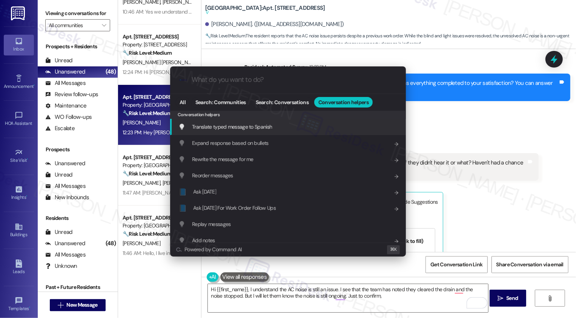
paste input "Cleared drain"
type input "Cleared drain"
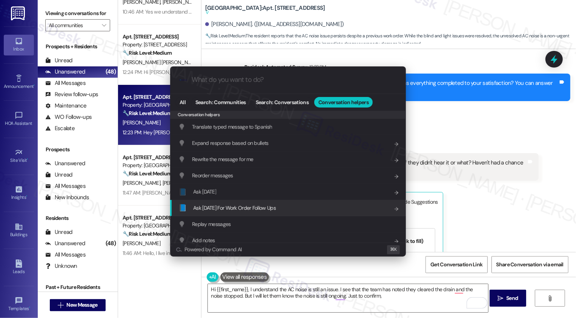
click at [235, 209] on span "Ask Friday For Work Order Follow Ups" at bounding box center [234, 207] width 83 height 7
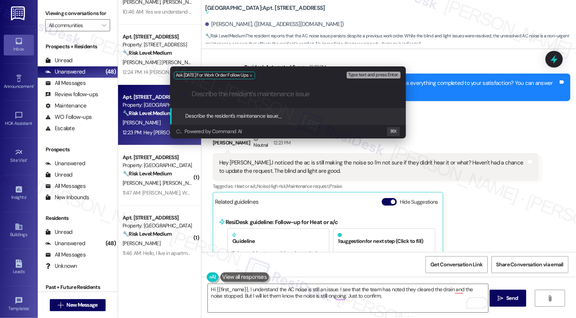
paste input "Cleared drain"
type input "Cleared drain"
click at [240, 156] on div "Ask Friday For Work Order Follow Ups Type text and press Enter. .cls-1{fill:#0a…" at bounding box center [288, 159] width 576 height 318
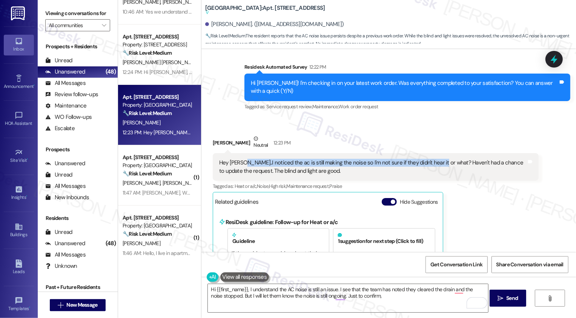
drag, startPoint x: 239, startPoint y: 154, endPoint x: 431, endPoint y: 157, distance: 192.3
click at [431, 159] on div "Hey Sarah..I noticed the ac is still making the noise so I'm not sure if they d…" at bounding box center [372, 167] width 307 height 16
copy div ".I noticed the ac is still making the noise so I'm not sure if they didn't hear…"
click at [433, 163] on div "Hey Sarah..I noticed the ac is still making the noise so I'm not sure if they d…" at bounding box center [372, 167] width 307 height 16
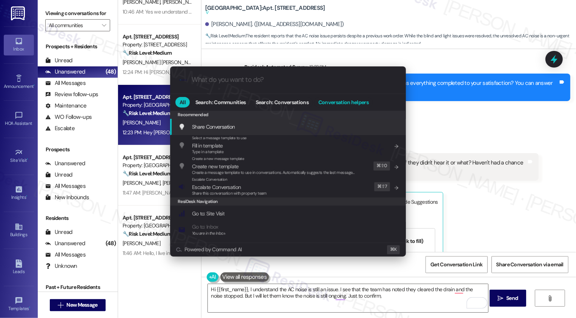
click at [344, 103] on span "Conversation helpers" at bounding box center [343, 102] width 50 height 5
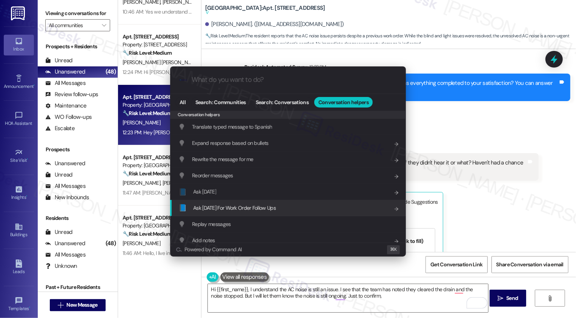
click at [289, 207] on div "📘 Ask Friday For Work Order Follow Ups Add shortcut" at bounding box center [288, 208] width 221 height 8
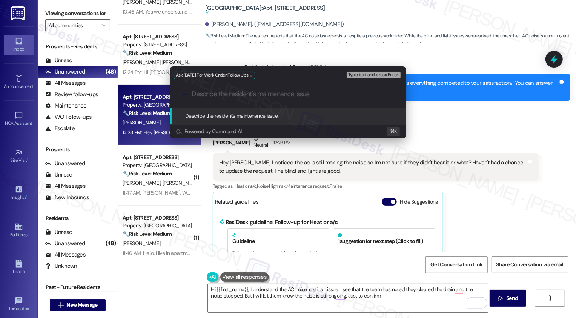
paste input ".I noticed the ac is still making the noise so I'm not sure if they didn't hear…"
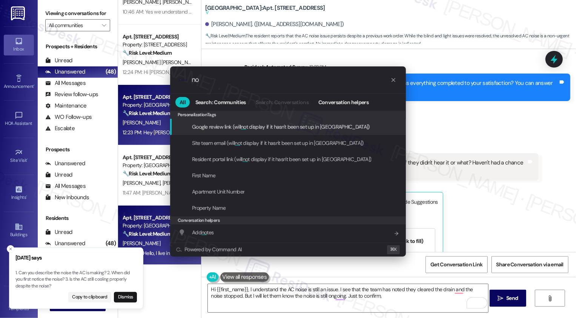
type input "n"
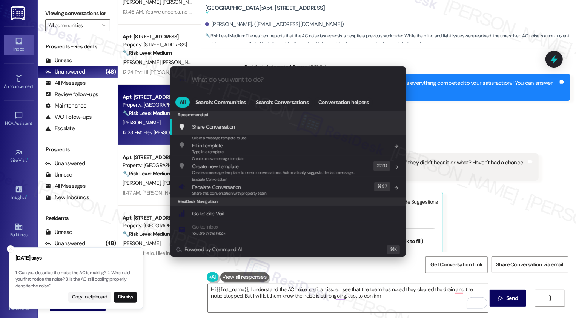
click at [359, 97] on div "All Search: Communities Search: Conversations Conversation helpers" at bounding box center [288, 102] width 236 height 17
click at [358, 101] on span "Conversation helpers" at bounding box center [343, 102] width 50 height 5
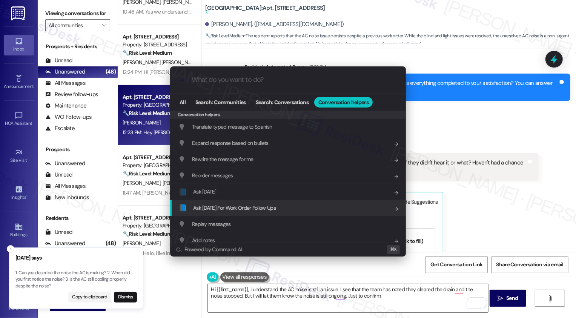
click at [261, 208] on span "Ask Friday For Work Order Follow Ups" at bounding box center [234, 207] width 83 height 7
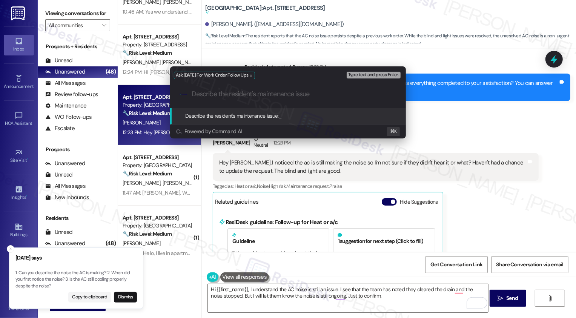
paste input ".I noticed the ac is still making the noise so I'm not sure if they didn't hear…"
type input ".I noticed the ac is still making the noise so I'm not sure if they didn't hear…"
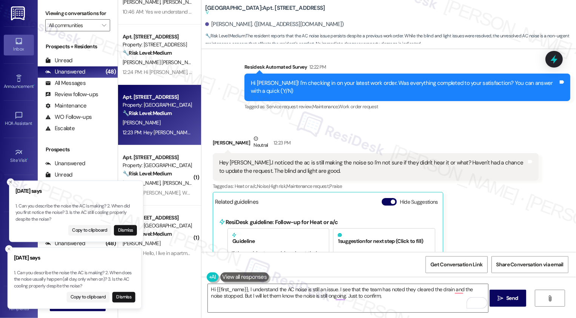
click at [112, 274] on p "1. Can you describe the noise the AC is making? 2. When does the noise usually …" at bounding box center [74, 280] width 121 height 20
click at [113, 273] on p "1. Can you describe the noise the AC is making? 2. When does the noise usually …" at bounding box center [75, 280] width 121 height 20
copy p "When does the noise usually happen (all day, only when on)?"
click at [382, 295] on textarea "Hi {{first_name}}, I understand the AC noise is still an issue. I see that the …" at bounding box center [348, 298] width 280 height 28
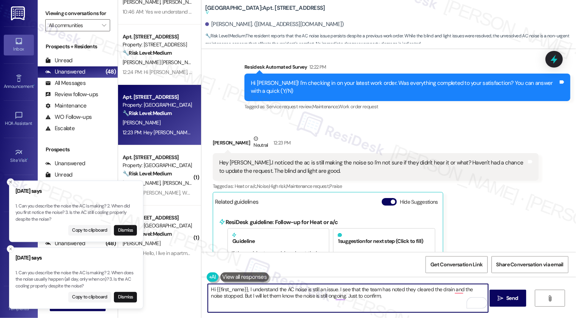
click at [382, 295] on textarea "Hi {{first_name}}, I understand the AC noise is still an issue. I see that the …" at bounding box center [348, 298] width 280 height 28
paste textarea "When does the noise usually happen (all day, only when on)?"
type textarea "Hi {{first_name}}, I understand the AC noise is still an issue. I see that the …"
click at [368, 296] on textarea "Hi {{first_name}}, I understand the AC noise is still an issue. I see that the …" at bounding box center [348, 298] width 280 height 28
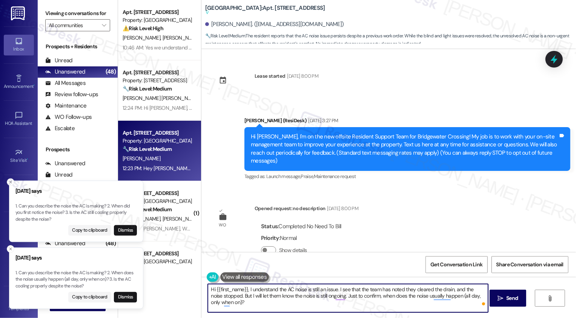
scroll to position [224, 0]
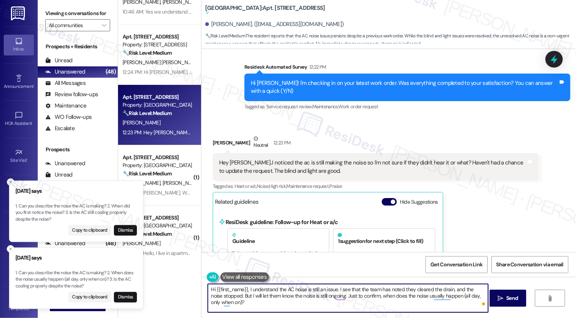
click at [11, 182] on icon "Close toast" at bounding box center [10, 181] width 5 height 5
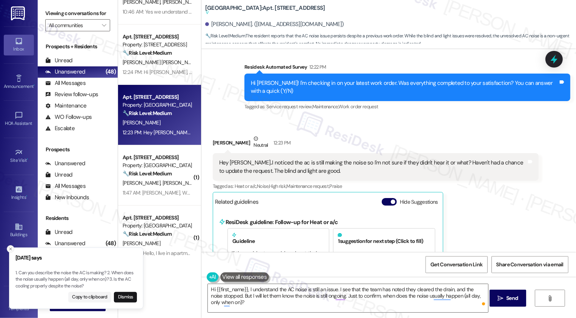
click at [11, 248] on line "Close toast" at bounding box center [10, 249] width 2 height 2
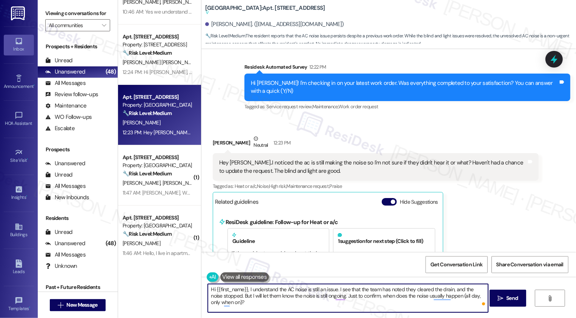
click at [272, 309] on textarea "Hi {{first_name}}, I understand the AC noise is still an issue. I see that the …" at bounding box center [348, 298] width 280 height 28
click at [369, 299] on textarea "Hi {{first_name}}, I understand the AC noise is still an issue. I see that the …" at bounding box center [348, 298] width 280 height 28
click at [416, 302] on textarea "Hi {{first_name}}, I understand the AC noise is still an issue. I see that the …" at bounding box center [348, 298] width 280 height 28
click at [296, 304] on textarea "Hi {{first_name}}, I understand the AC noise is still an issue. I see that the …" at bounding box center [348, 298] width 280 height 28
click at [277, 300] on textarea "Hi {{first_name}}, I understand the AC noise is still an issue. I see that the …" at bounding box center [348, 298] width 280 height 28
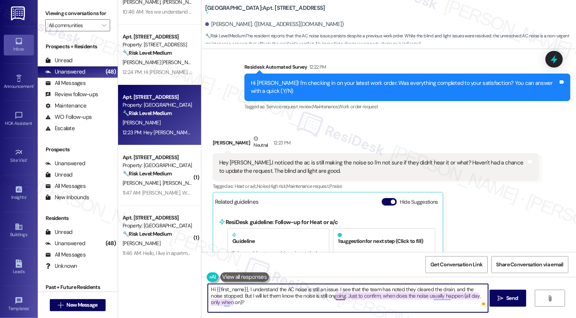
click at [333, 296] on textarea "Hi {{first_name}}, I understand the AC noise is still an issue. I see that the …" at bounding box center [348, 298] width 280 height 28
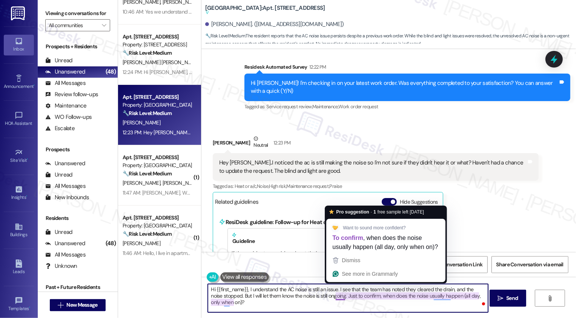
click at [355, 307] on textarea "Hi {{first_name}}, I understand the AC noise is still an issue. I see that the …" at bounding box center [348, 298] width 280 height 28
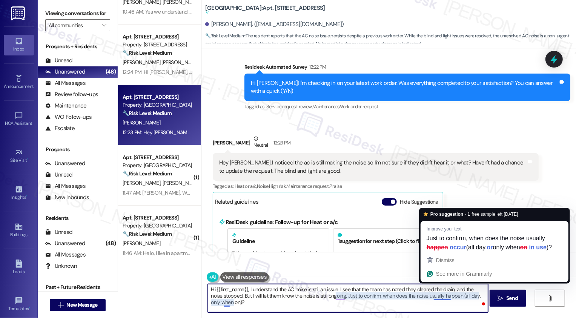
click at [438, 296] on textarea "Hi {{first_name}}, I understand the AC noise is still an issue. I see that the …" at bounding box center [348, 298] width 280 height 28
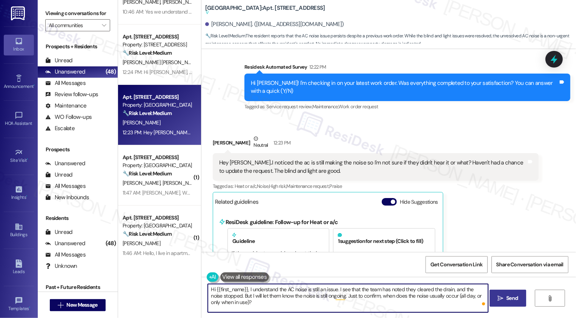
type textarea "Hi {{first_name}}, I understand the AC noise is still an issue. I see that the …"
click at [516, 296] on span "Send" at bounding box center [512, 298] width 12 height 8
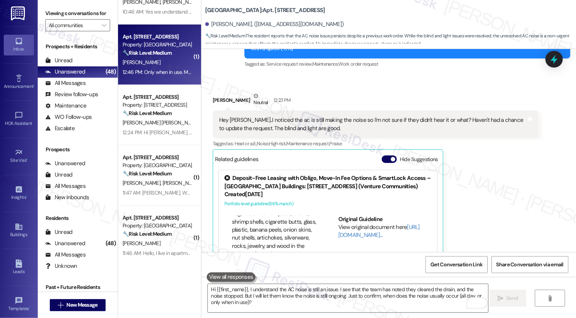
scroll to position [257, 0]
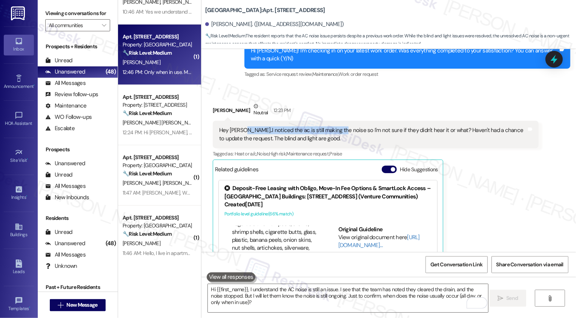
drag, startPoint x: 239, startPoint y: 121, endPoint x: 332, endPoint y: 124, distance: 92.8
click at [331, 126] on div "Hey Sarah..I noticed the ac is still making the noise so I'm not sure if they d…" at bounding box center [372, 134] width 307 height 16
copy div ".I noticed the ac is still making the noise"
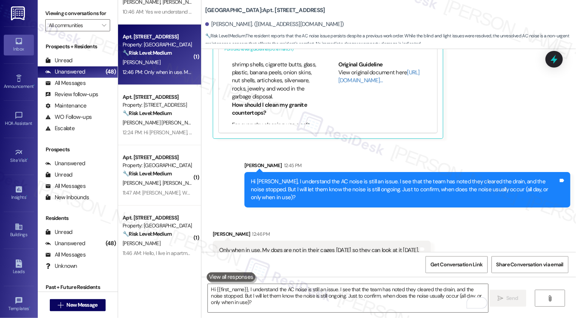
scroll to position [249, 0]
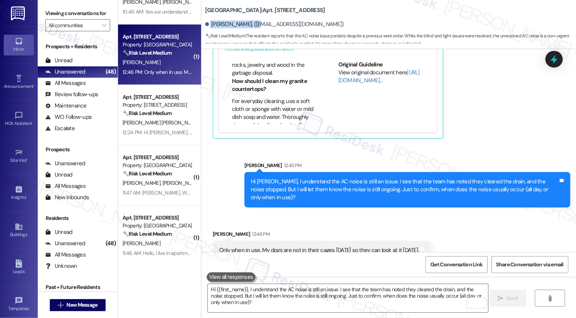
drag, startPoint x: 205, startPoint y: 23, endPoint x: 249, endPoint y: 25, distance: 43.4
click at [249, 25] on div "Michelle Blackburn. (michelleblackburna@gmail.com)" at bounding box center [274, 24] width 139 height 8
copy div "Michelle Blackburn"
drag, startPoint x: 257, startPoint y: 236, endPoint x: 414, endPoint y: 239, distance: 157.3
click at [414, 246] on div "Only when in use. My dogs are not in their cages today so they can look at it t…" at bounding box center [319, 250] width 200 height 8
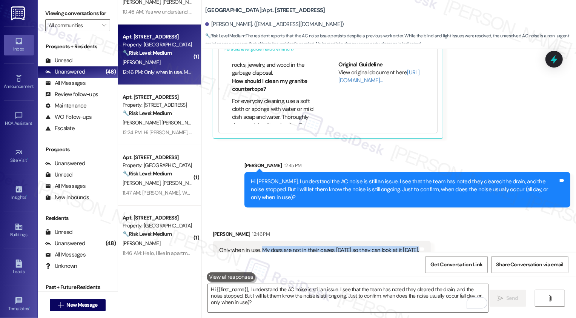
copy div "My dogs are not in their cages today so they can look at it tomorrow"
click at [225, 165] on div "Sent via SMS Sarah 12:45 PM Hi Michelle, I understand the AC noise is still an …" at bounding box center [388, 178] width 374 height 69
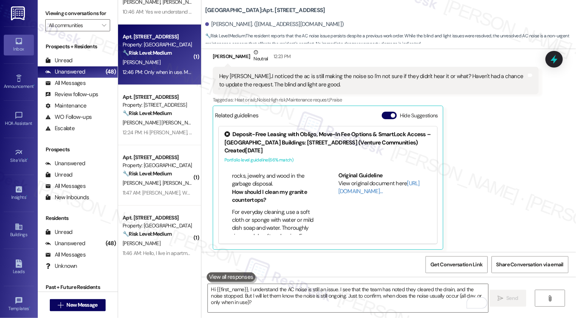
scroll to position [0, 0]
drag, startPoint x: 239, startPoint y: 67, endPoint x: 332, endPoint y: 69, distance: 93.1
click at [332, 72] on div "Hey Sarah..I noticed the ac is still making the noise so I'm not sure if they d…" at bounding box center [372, 80] width 307 height 16
copy div ".I noticed the ac is still making the noise"
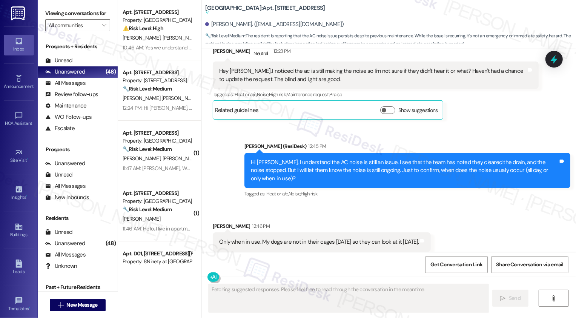
scroll to position [316, 0]
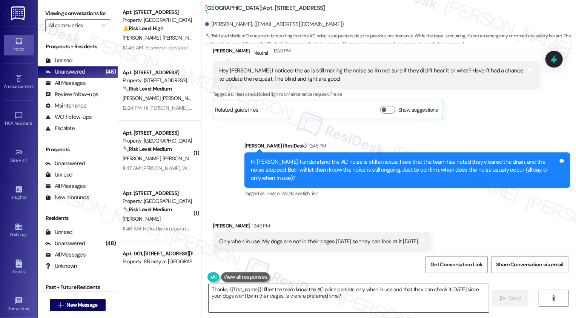
click at [285, 297] on textarea "Thanks, {{first_name}}! I'll let the team know the AC noise persists only when …" at bounding box center [348, 298] width 280 height 28
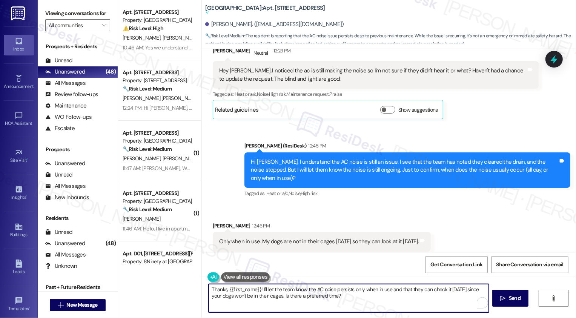
click at [333, 297] on textarea "Thanks, {{first_name}}! I'll let the team know the AC noise persists only when …" at bounding box center [348, 298] width 280 height 28
drag, startPoint x: 279, startPoint y: 295, endPoint x: 360, endPoint y: 301, distance: 82.0
click at [360, 301] on textarea "Thanks, {{first_name}}! I'll let the team know the AC noise persists only when …" at bounding box center [348, 298] width 280 height 28
click at [257, 288] on textarea "Thanks, {{first_name}}! I'll let the team know the AC noise persists only when …" at bounding box center [348, 298] width 280 height 28
type textarea "Thanks, {{first_name}}! I'll let the team know the AC noise persists only when …"
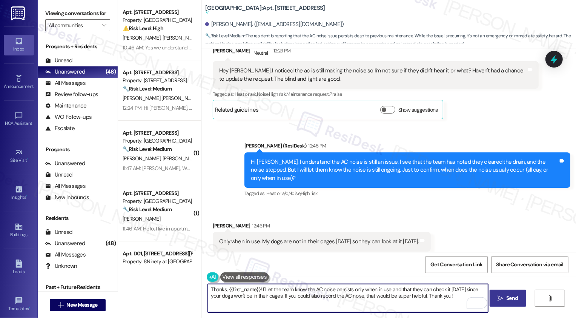
click at [510, 299] on span "Send" at bounding box center [512, 298] width 12 height 8
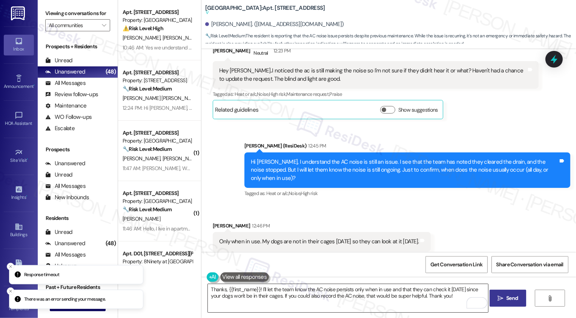
click at [338, 300] on textarea "Thanks, {{first_name}}! I'll let the team know the AC noise persists only when …" at bounding box center [348, 298] width 280 height 28
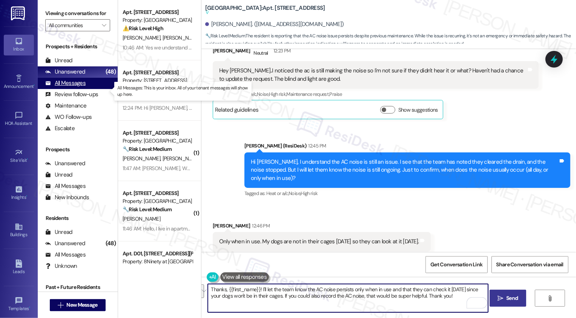
click at [73, 87] on div "All Messages" at bounding box center [65, 83] width 40 height 8
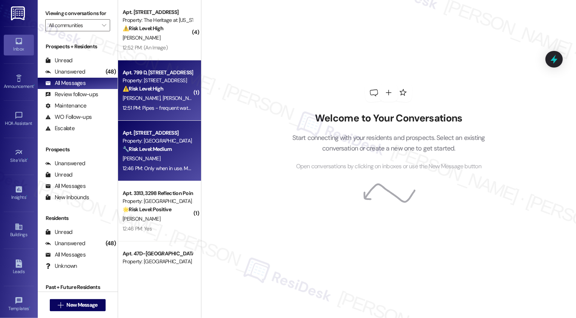
click at [139, 112] on div "12:51 PM: Pipes - frequent water leaks. Mold build up on walls, ceiling tiles, …" at bounding box center [157, 107] width 71 height 9
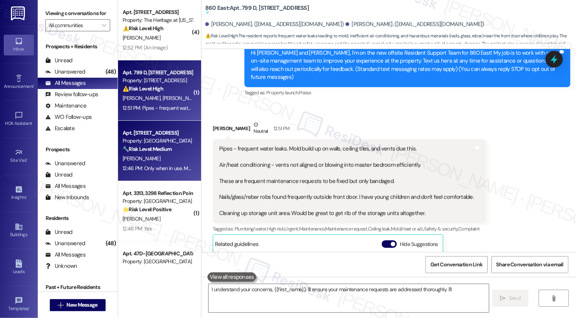
type textarea "I understand your concerns, {{first_name}}. I'll ensure your maintenance reques…"
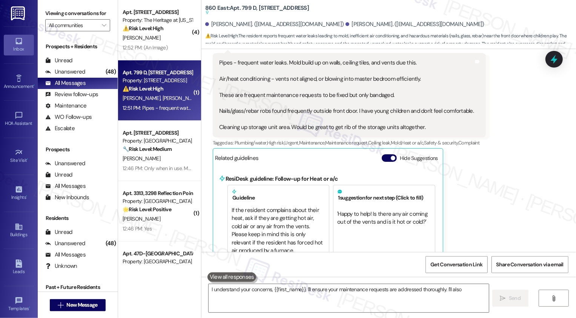
click at [144, 140] on div "Property: [GEOGRAPHIC_DATA]" at bounding box center [158, 141] width 70 height 8
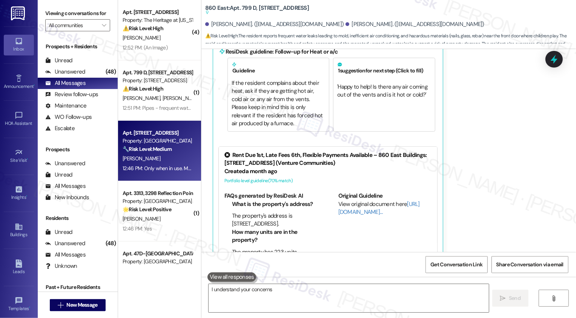
scroll to position [314, 0]
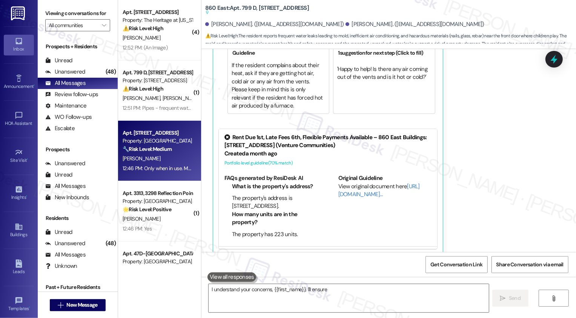
type textarea "I understand your concerns, {{first_name}}. I'll ensure"
click at [144, 140] on div "Property: [GEOGRAPHIC_DATA]" at bounding box center [158, 141] width 70 height 8
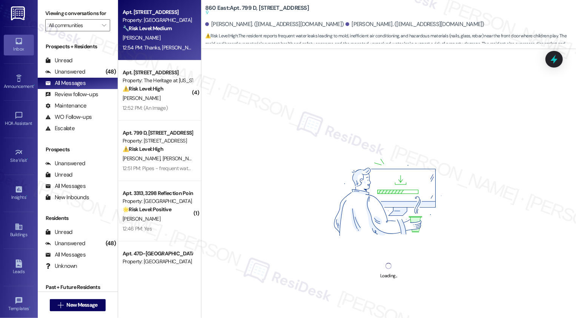
click at [145, 37] on span "M. Blackburn" at bounding box center [142, 37] width 38 height 7
click at [90, 78] on div "Unanswered (48)" at bounding box center [78, 71] width 80 height 11
